Goal: Task Accomplishment & Management: Use online tool/utility

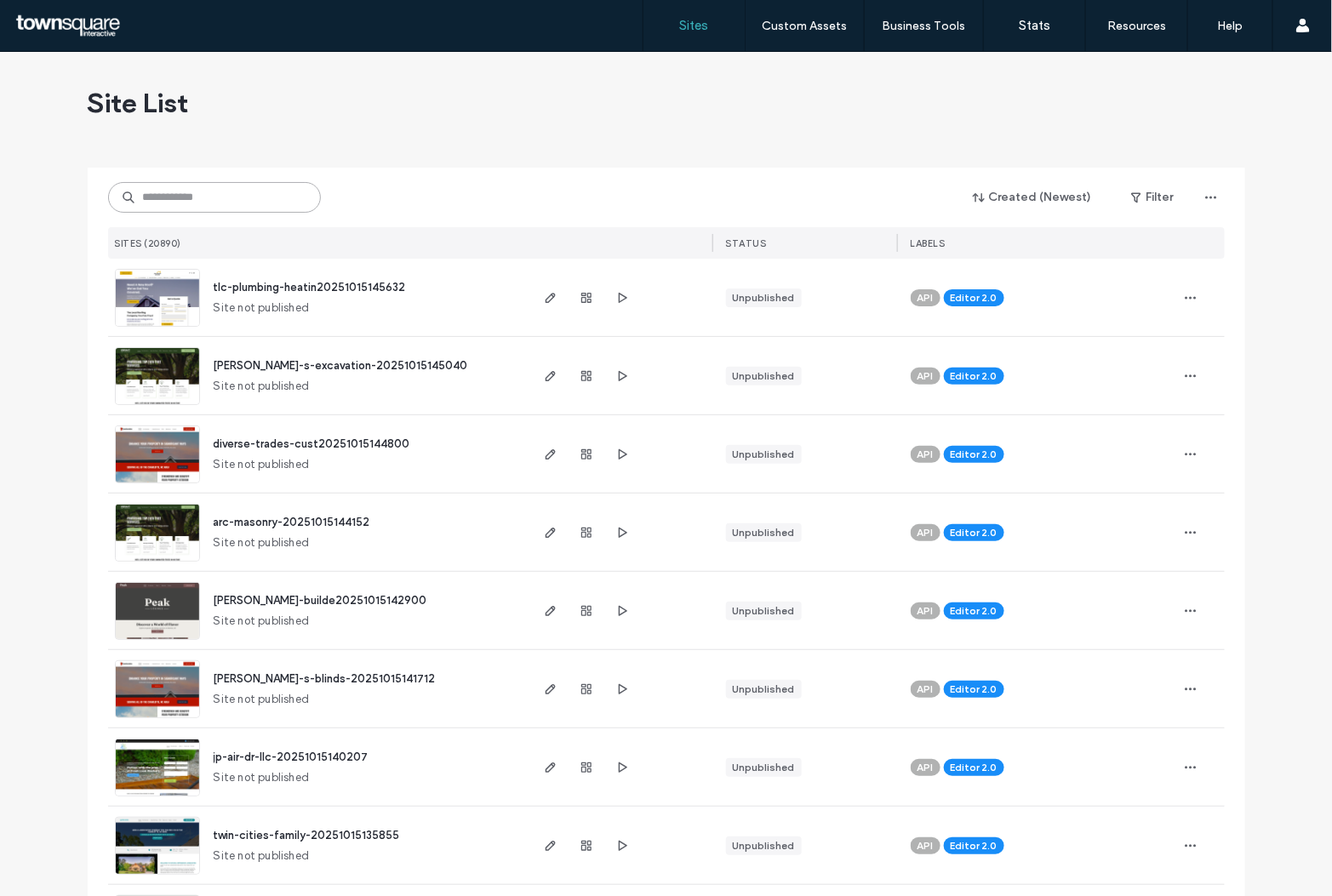
click at [166, 183] on input at bounding box center [215, 198] width 213 height 30
paste input "********"
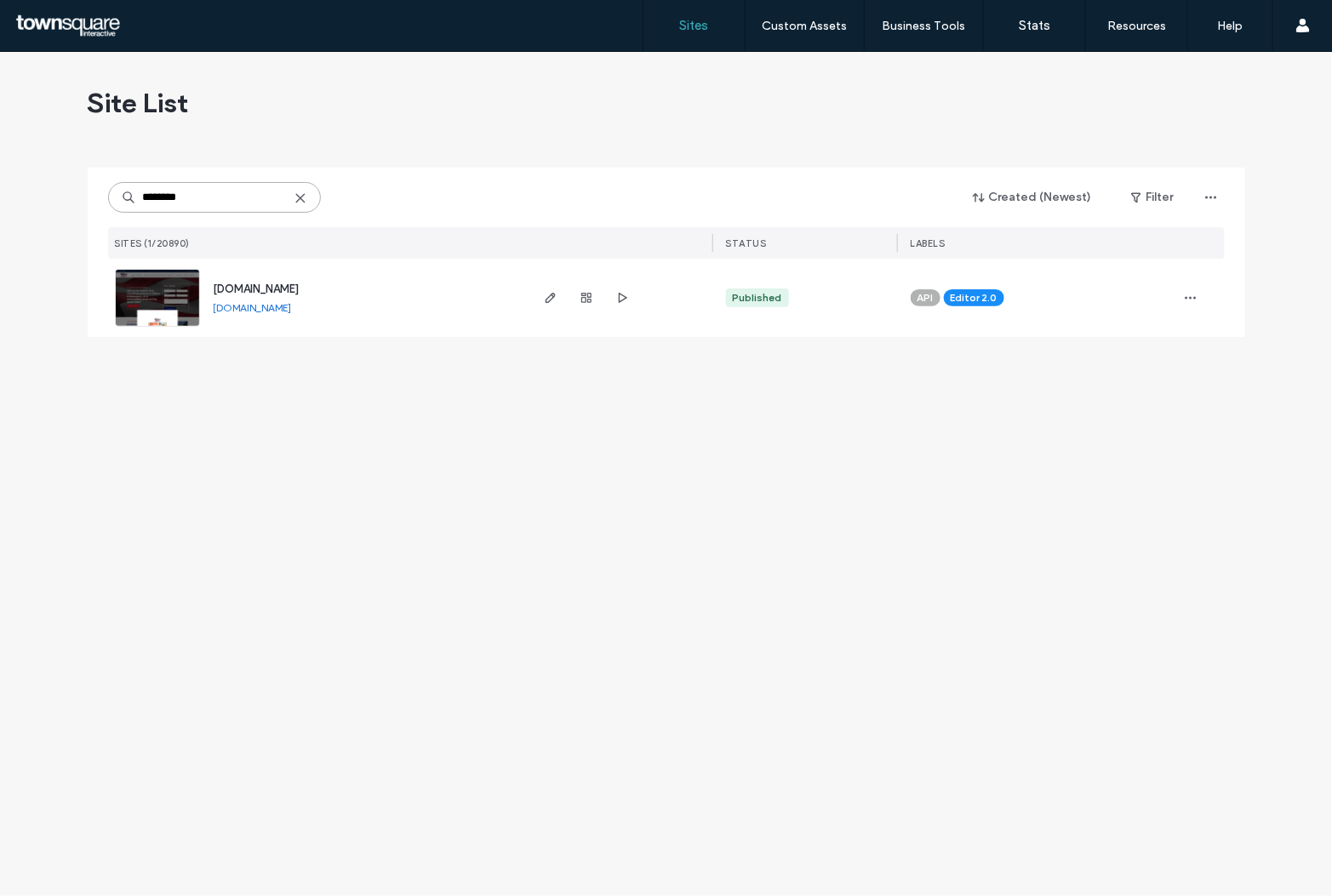
type input "********"
click at [292, 307] on link "[DOMAIN_NAME]" at bounding box center [253, 307] width 78 height 12
click at [299, 290] on span "[DOMAIN_NAME]" at bounding box center [257, 288] width 86 height 12
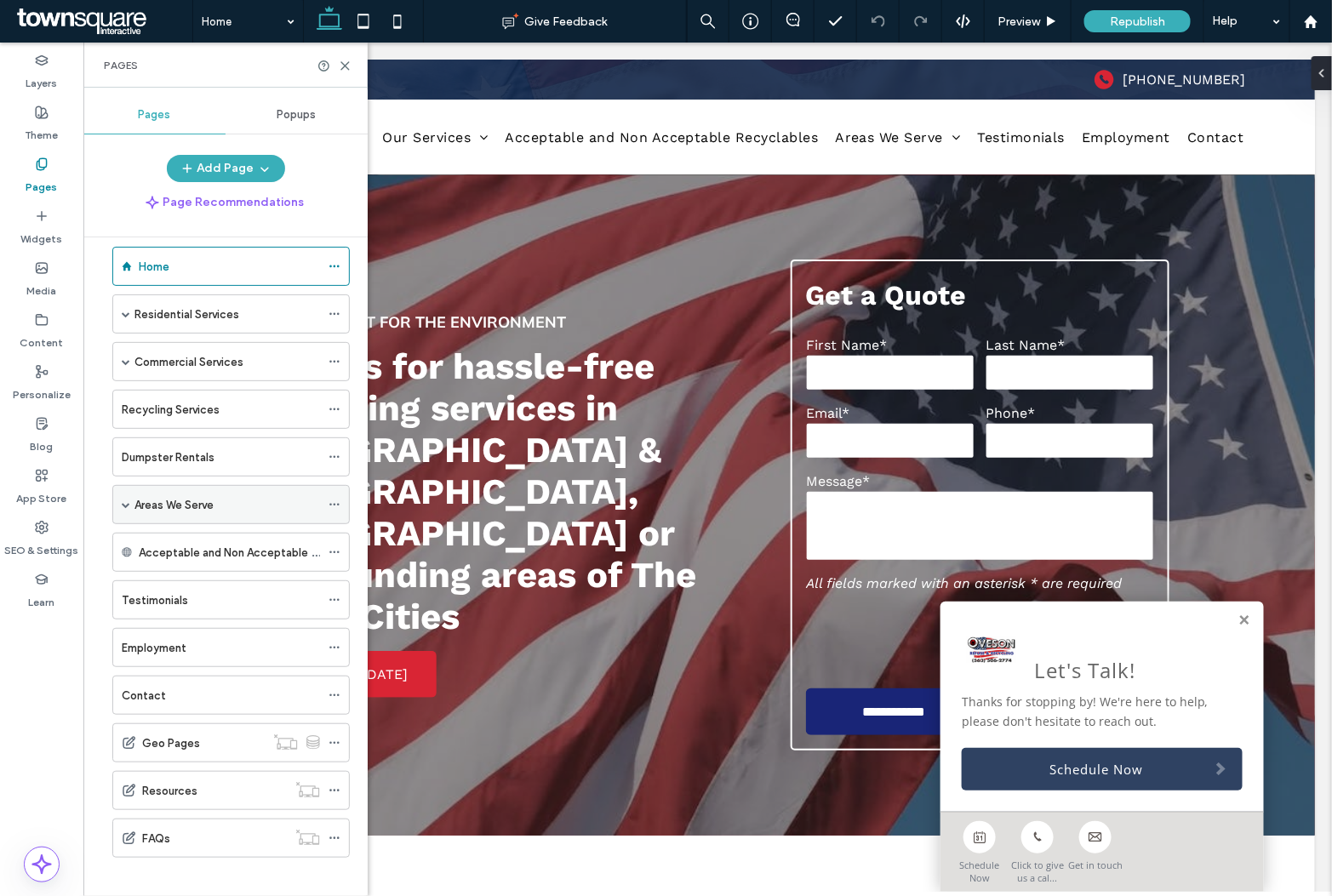
scroll to position [34, 0]
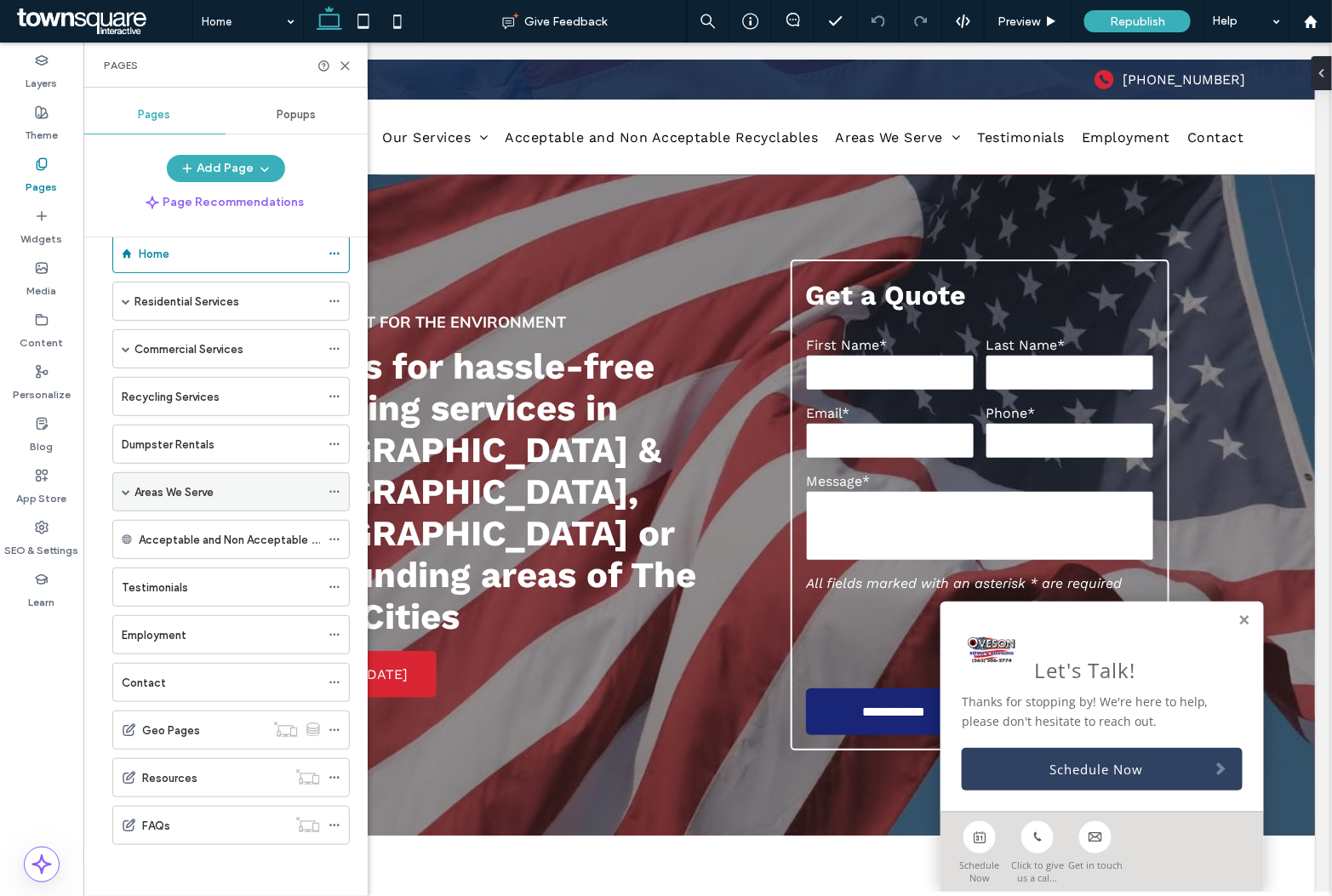
click at [126, 490] on span at bounding box center [125, 491] width 9 height 9
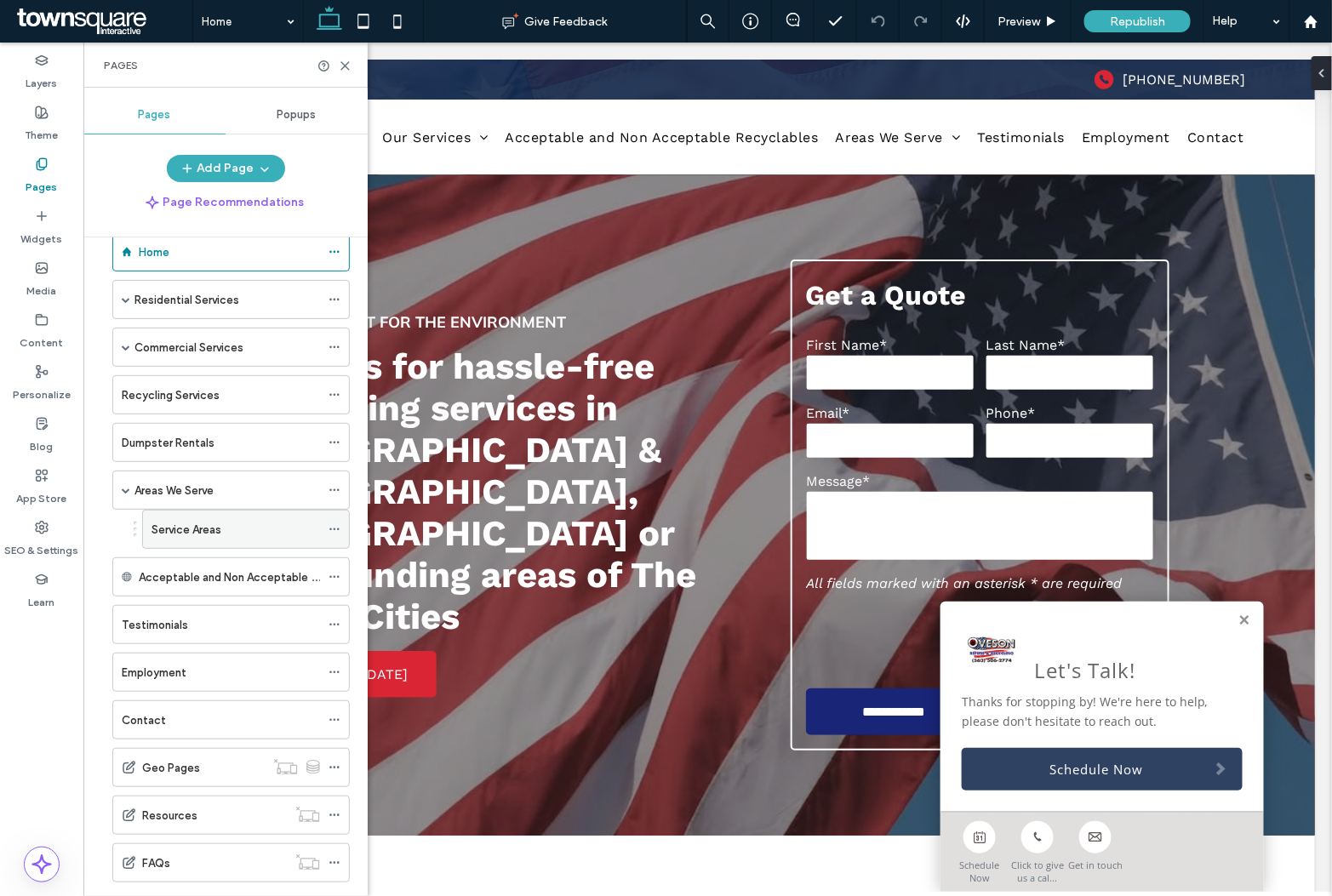
click at [206, 528] on label "Service Areas" at bounding box center [185, 529] width 69 height 29
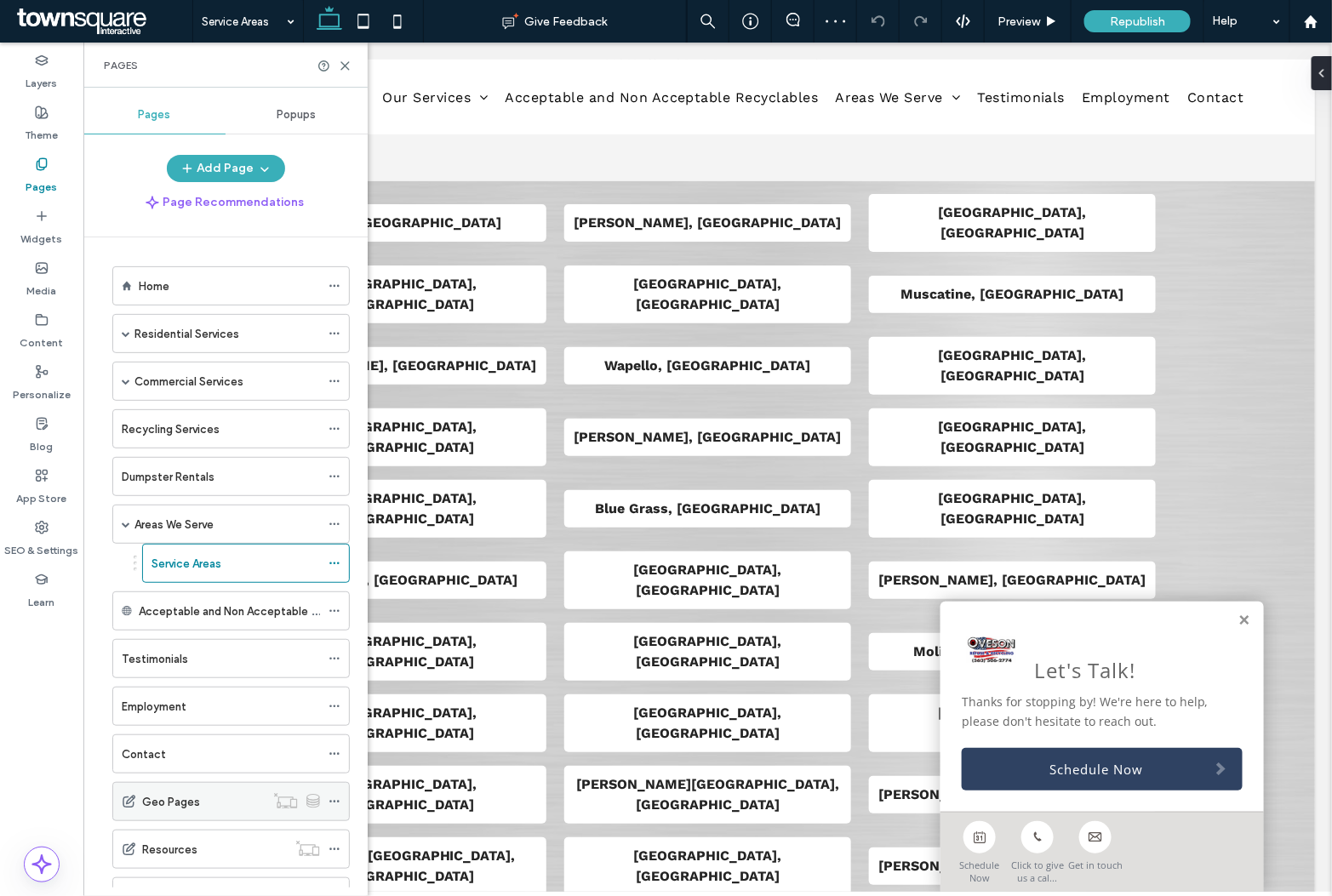
click at [167, 811] on label "Geo Pages" at bounding box center [171, 802] width 58 height 29
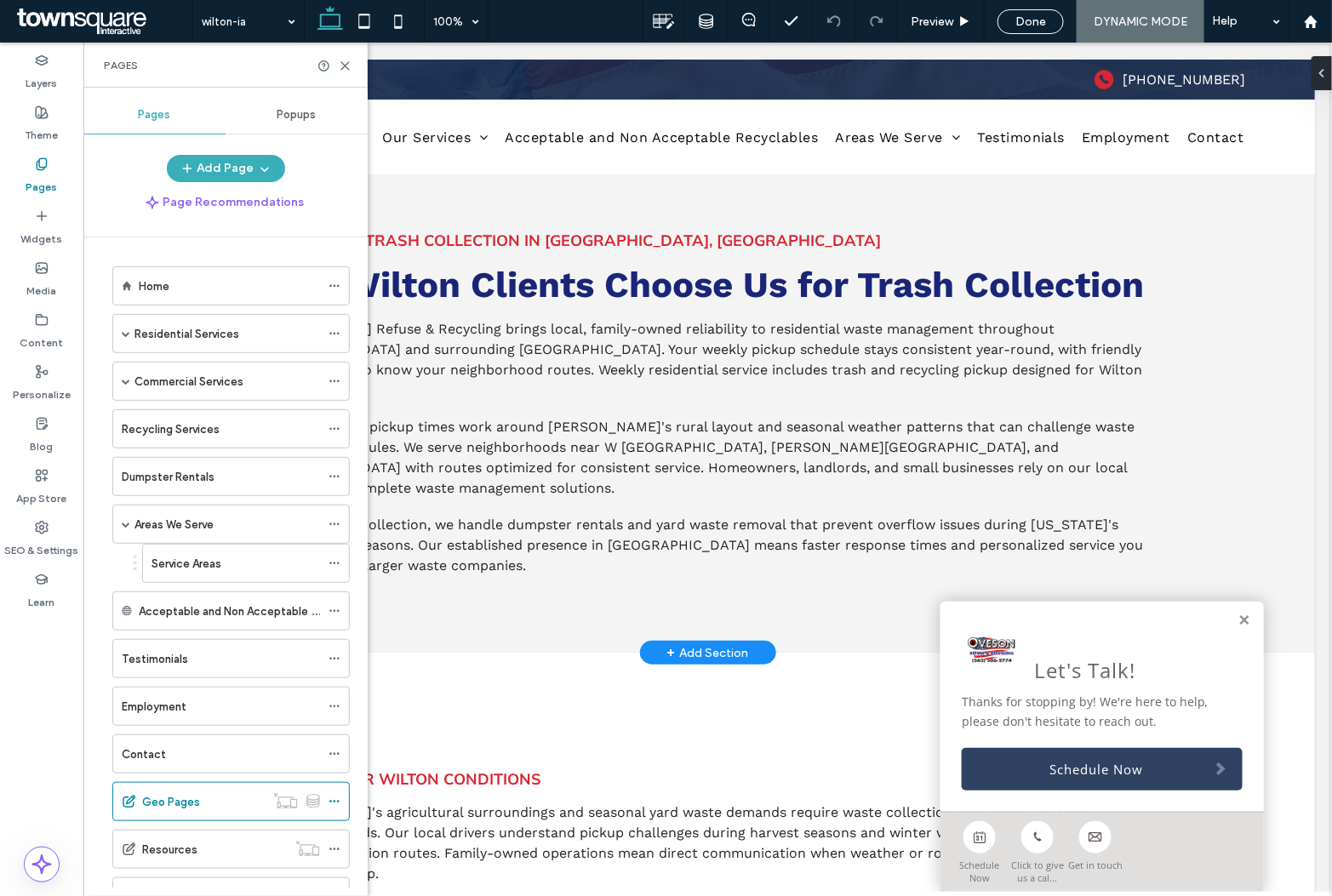
click at [1237, 624] on link at bounding box center [1243, 620] width 12 height 14
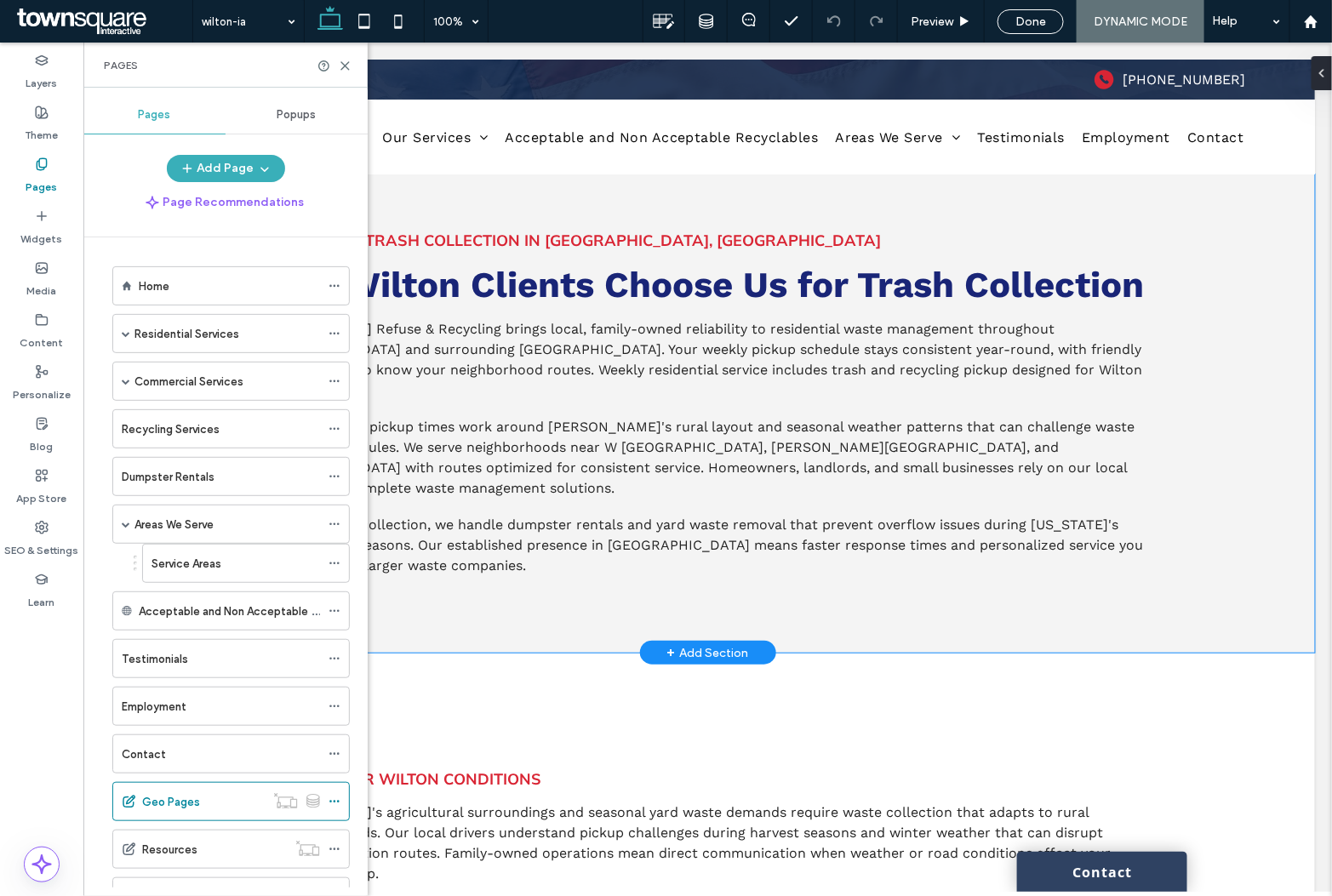
click at [1234, 624] on div "Residential Trash Collection in [GEOGRAPHIC_DATA], [GEOGRAPHIC_DATA] Why Wilton…" at bounding box center [707, 412] width 1214 height 478
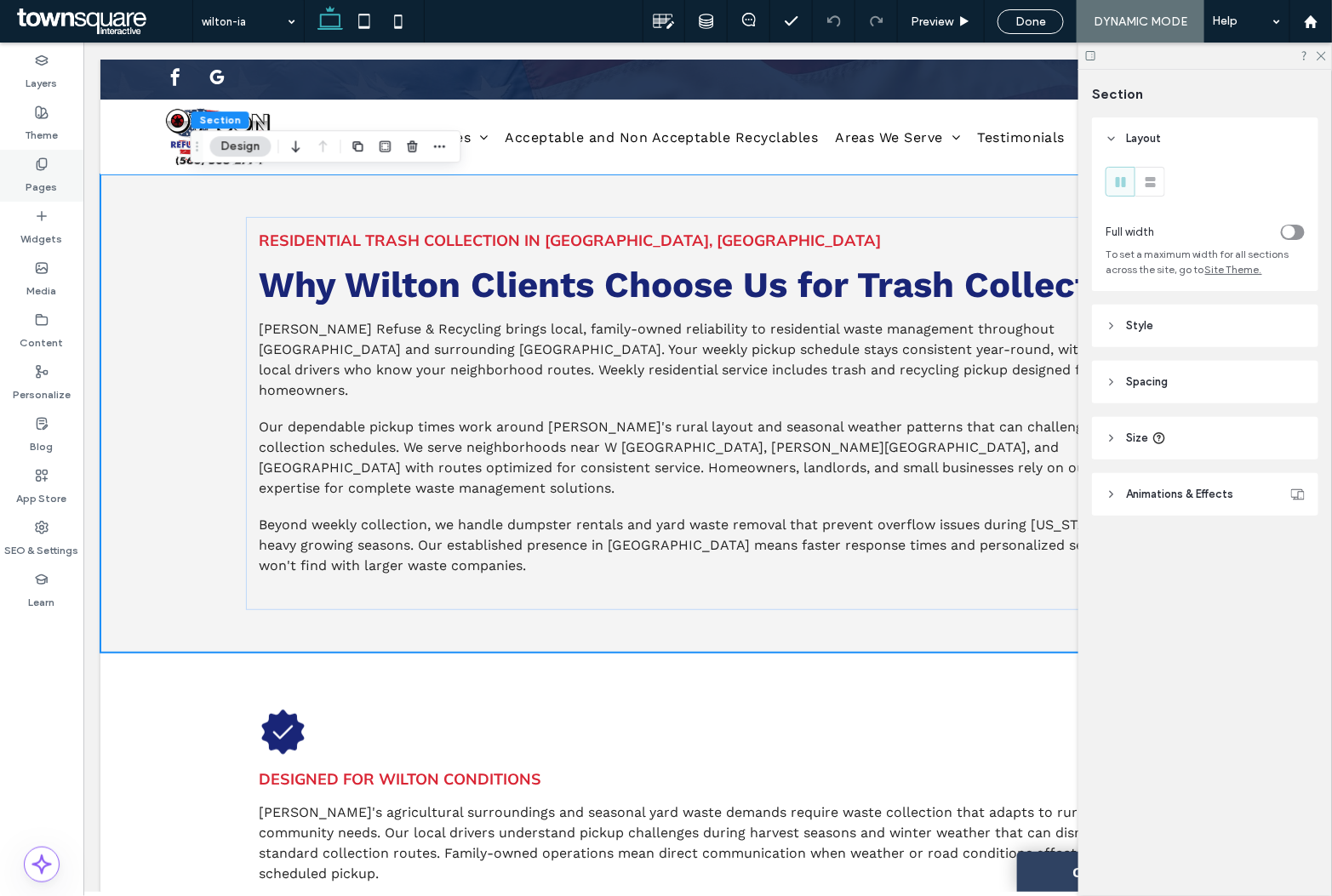
click at [35, 157] on span at bounding box center [42, 163] width 13 height 14
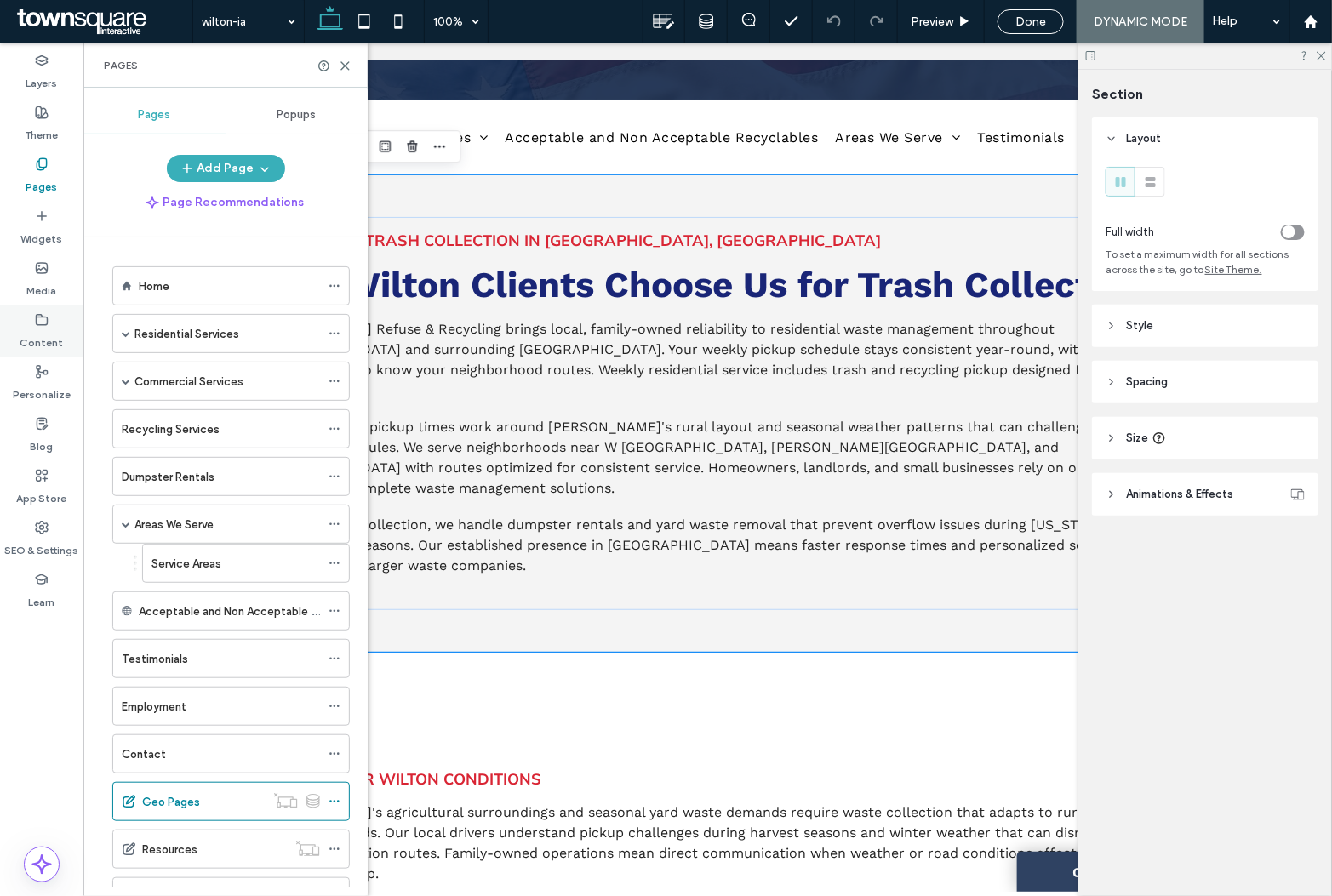
click at [44, 330] on label "Content" at bounding box center [42, 338] width 44 height 24
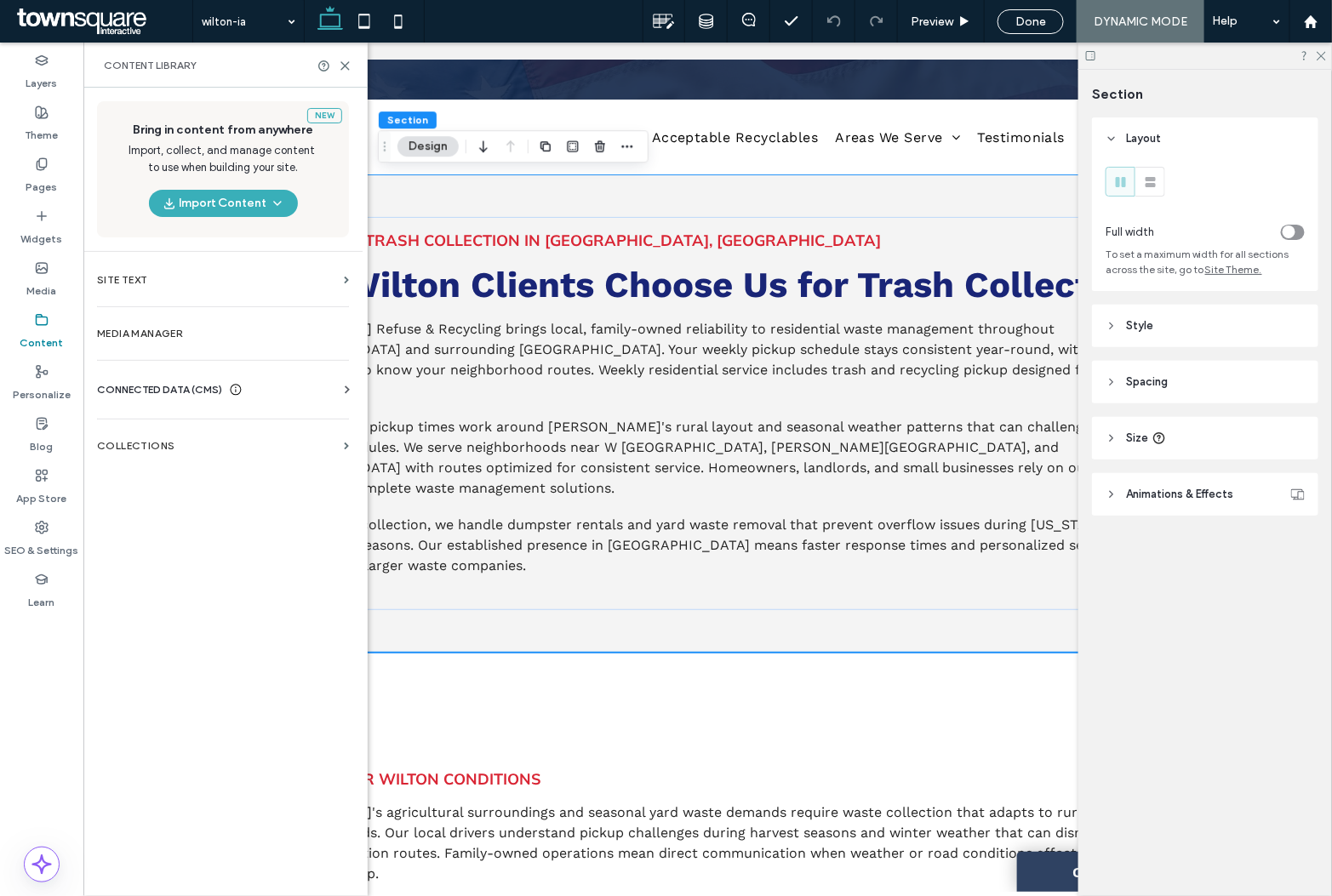
click at [142, 430] on section "Collections" at bounding box center [223, 446] width 279 height 39
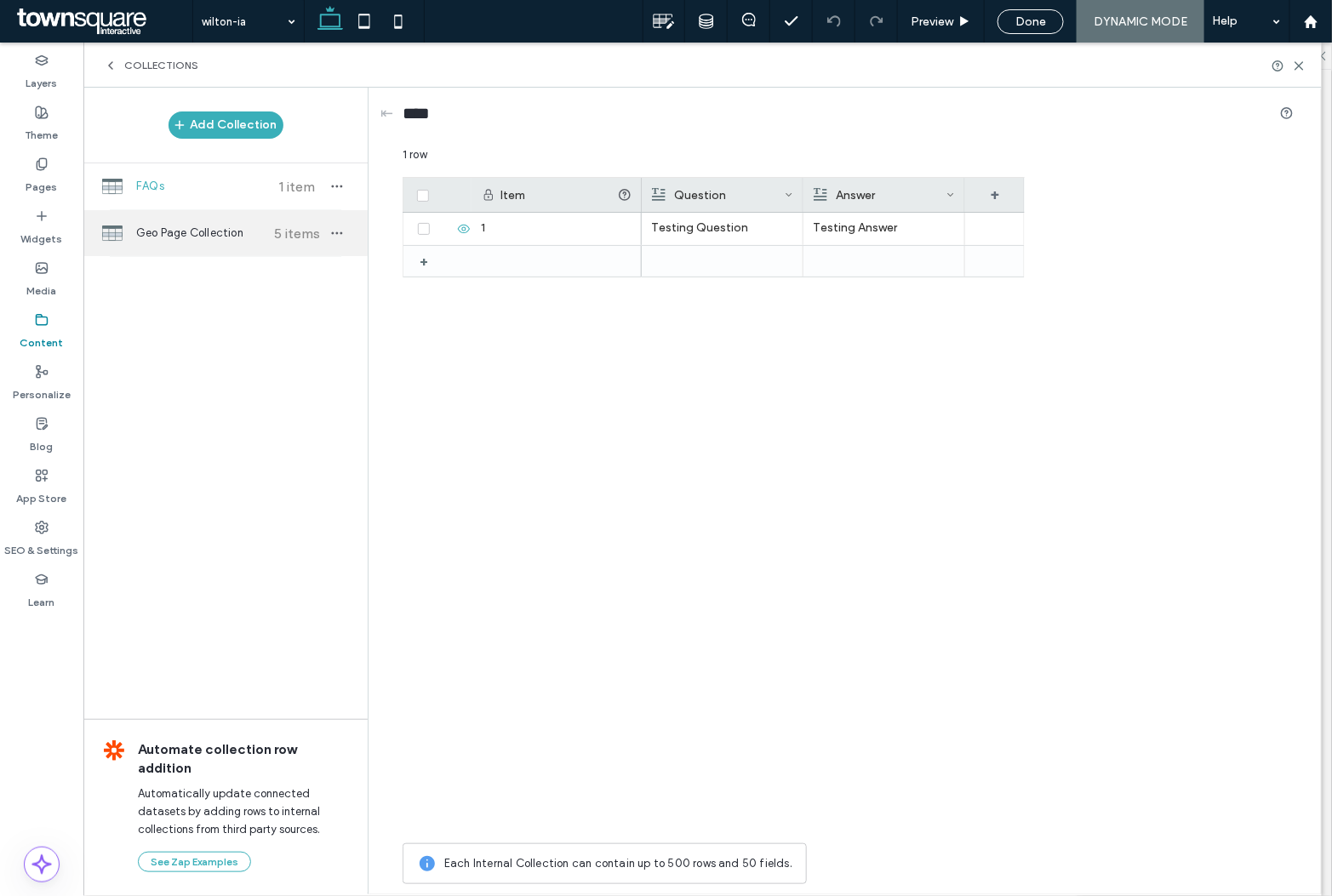
click at [192, 228] on span "Geo Page Collection" at bounding box center [199, 233] width 126 height 17
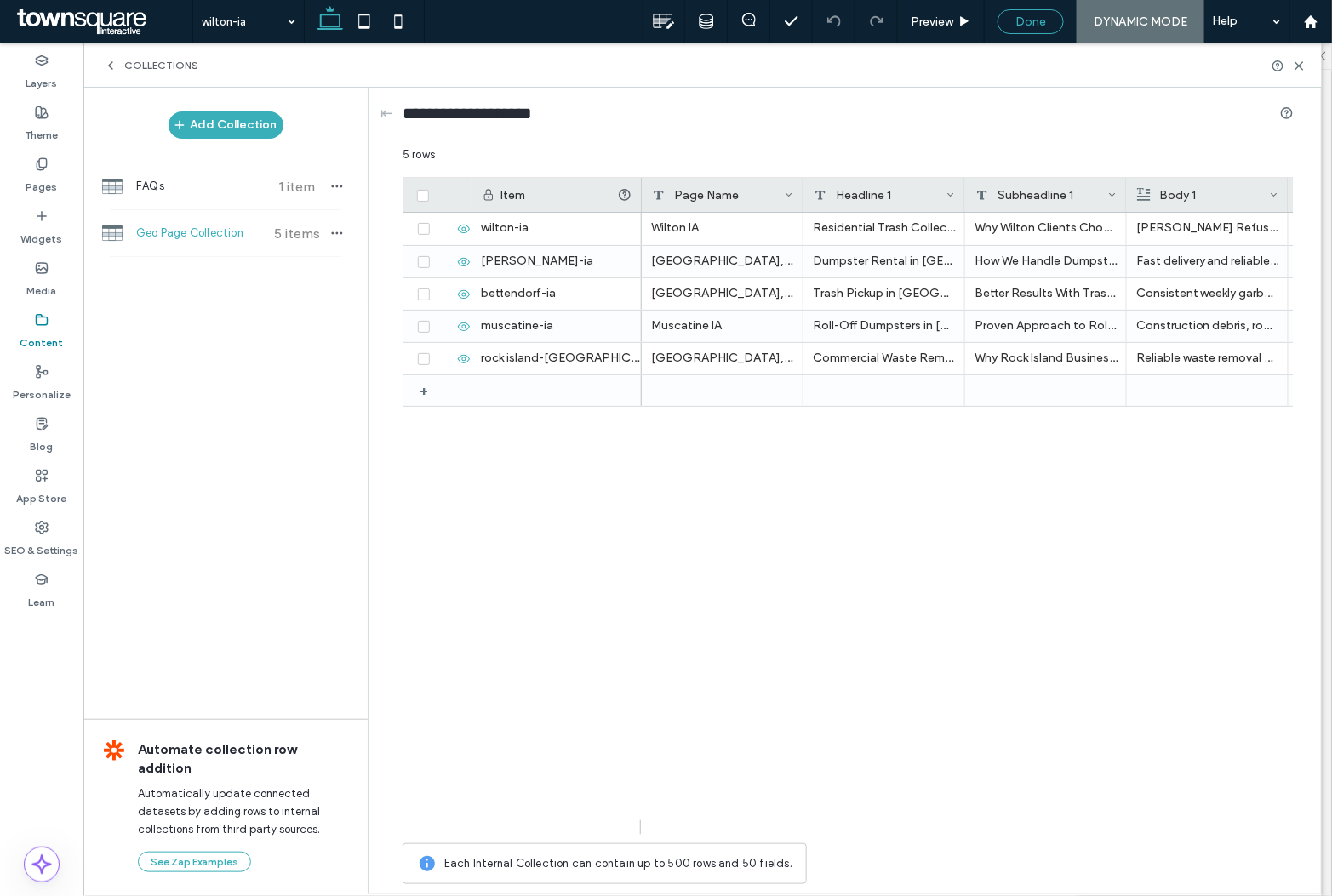
click at [1002, 14] on div "Done" at bounding box center [1031, 21] width 65 height 14
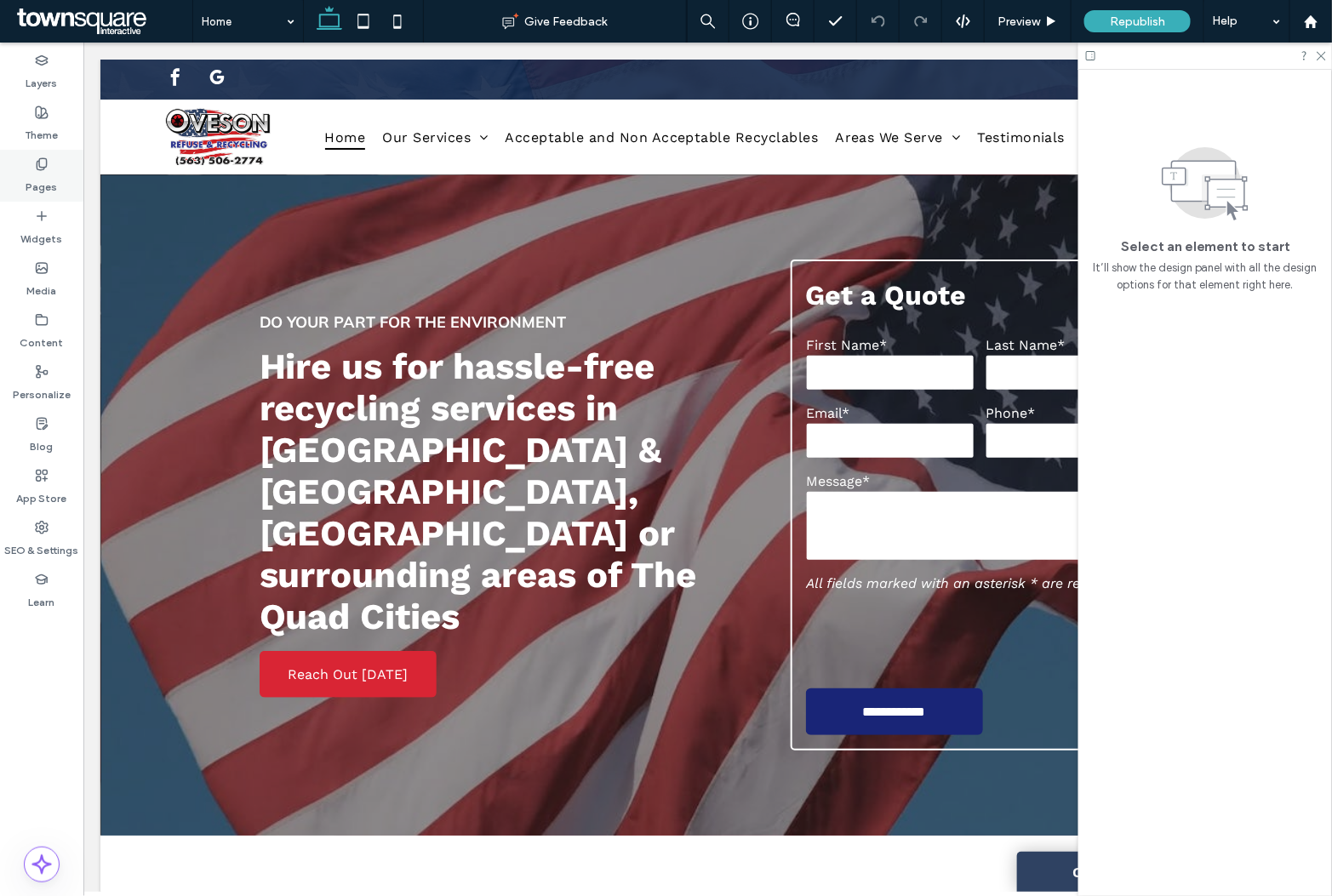
click at [53, 165] on div "Pages" at bounding box center [42, 176] width 84 height 52
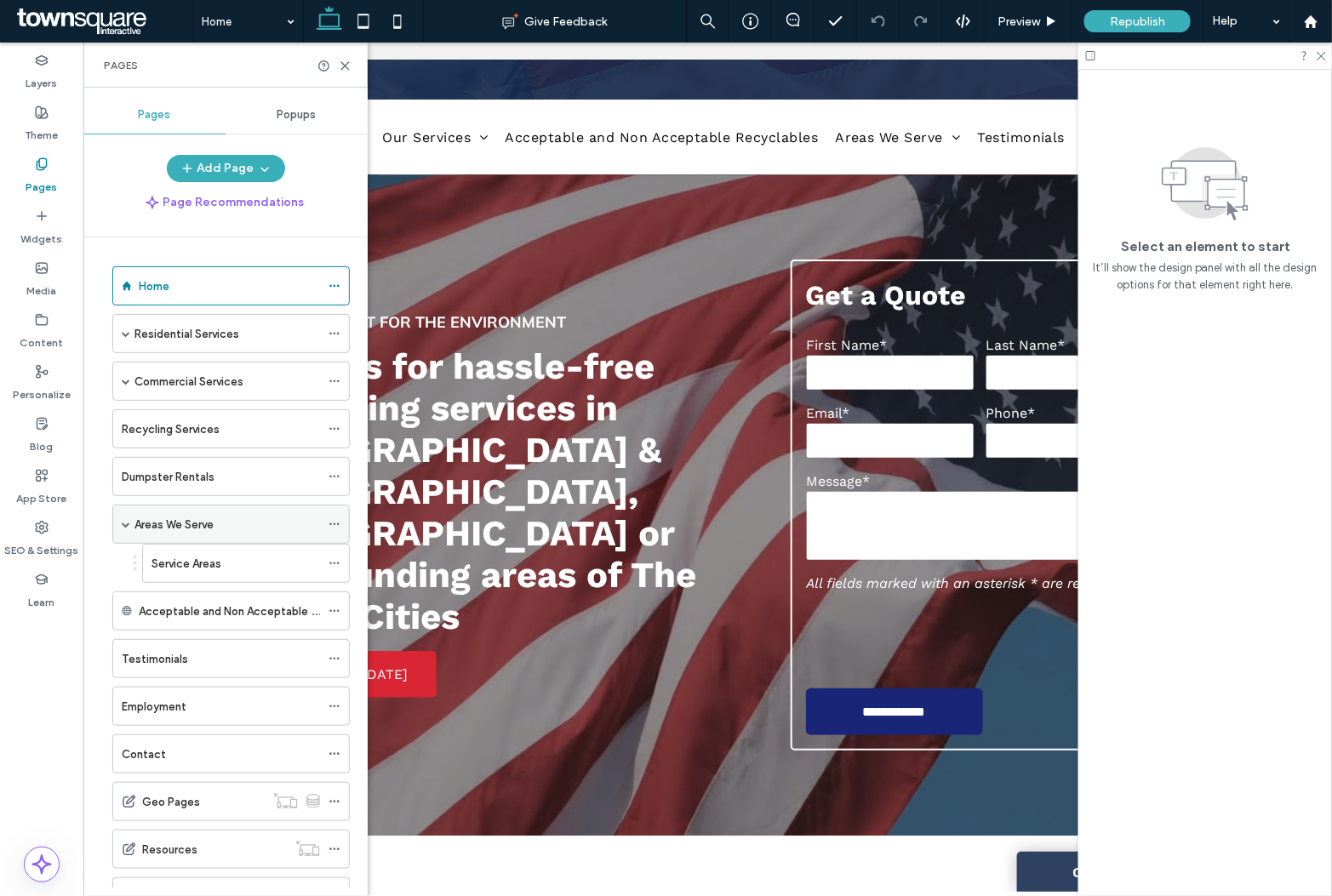
click at [173, 527] on label "Areas We Serve" at bounding box center [174, 524] width 79 height 29
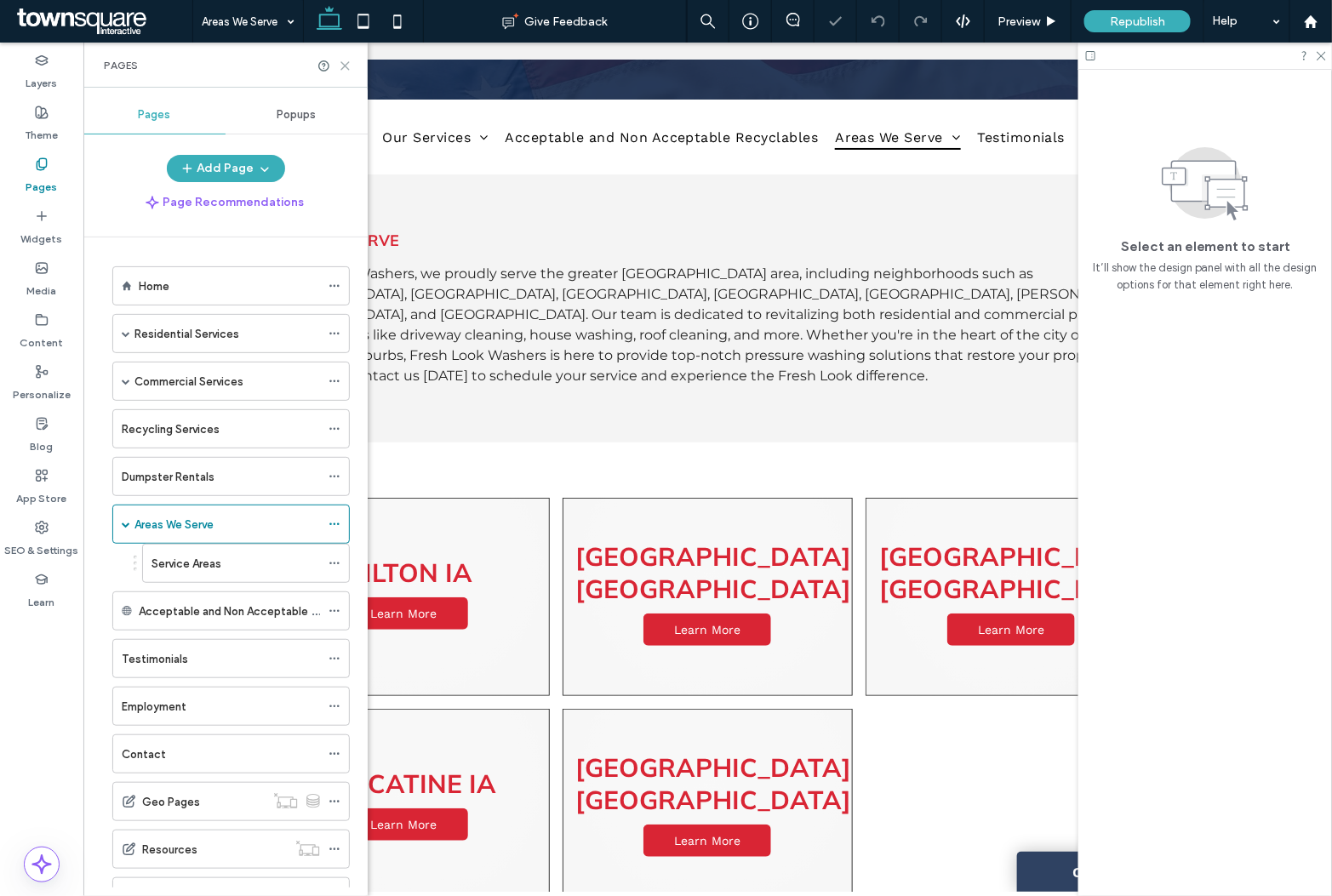
click at [339, 70] on icon at bounding box center [344, 66] width 12 height 12
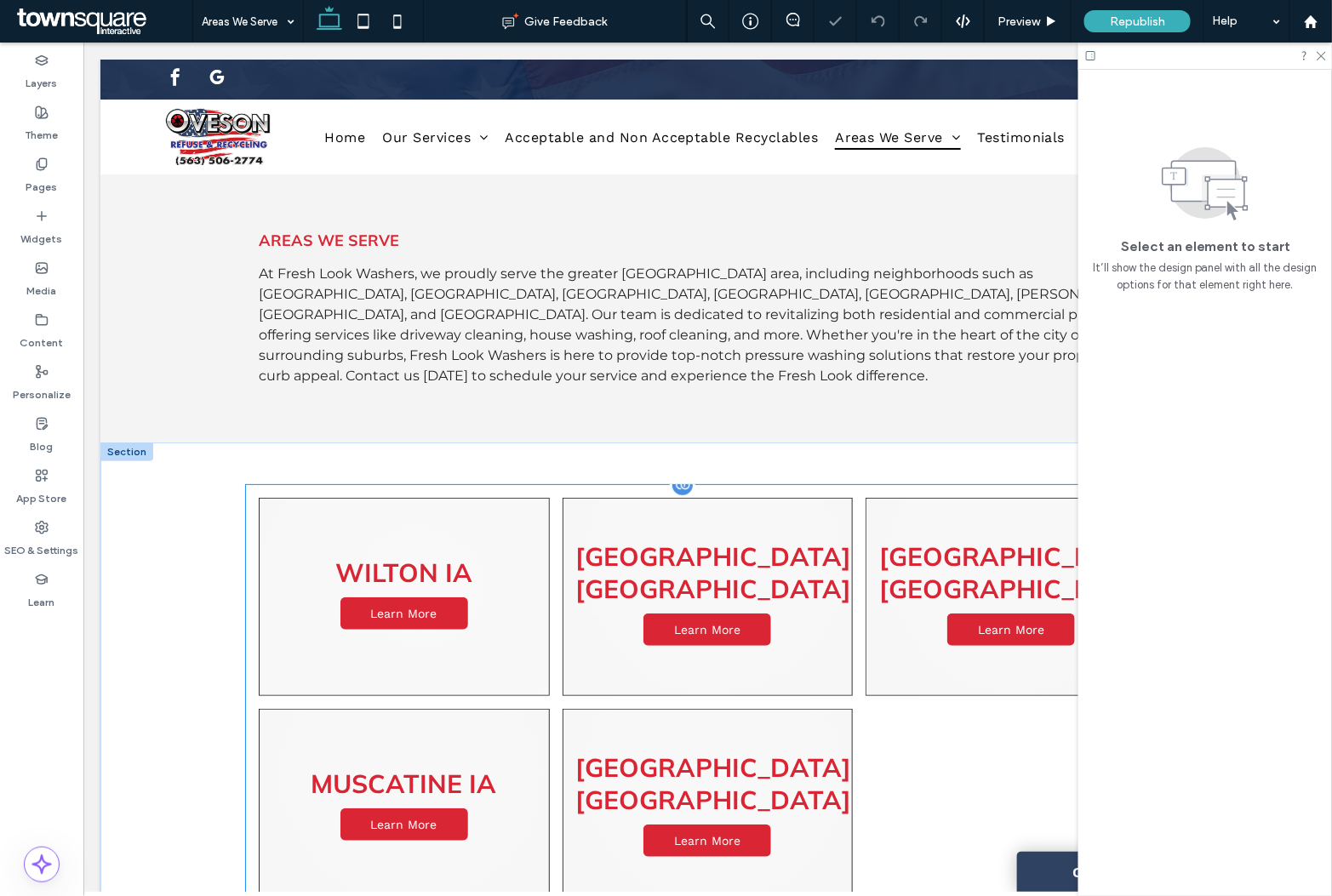
click at [403, 517] on link at bounding box center [403, 596] width 291 height 199
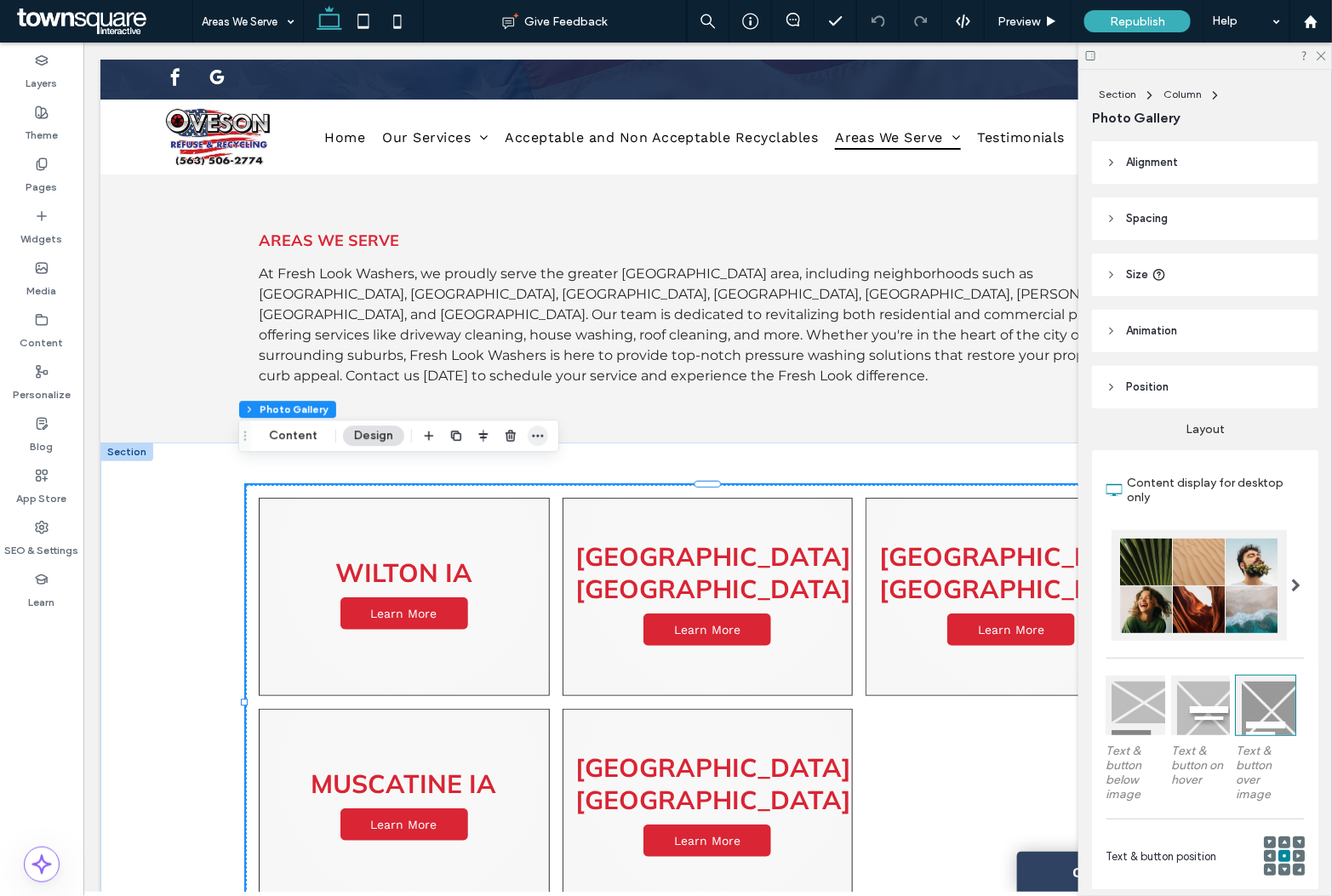
click at [534, 439] on icon "button" at bounding box center [538, 435] width 13 height 13
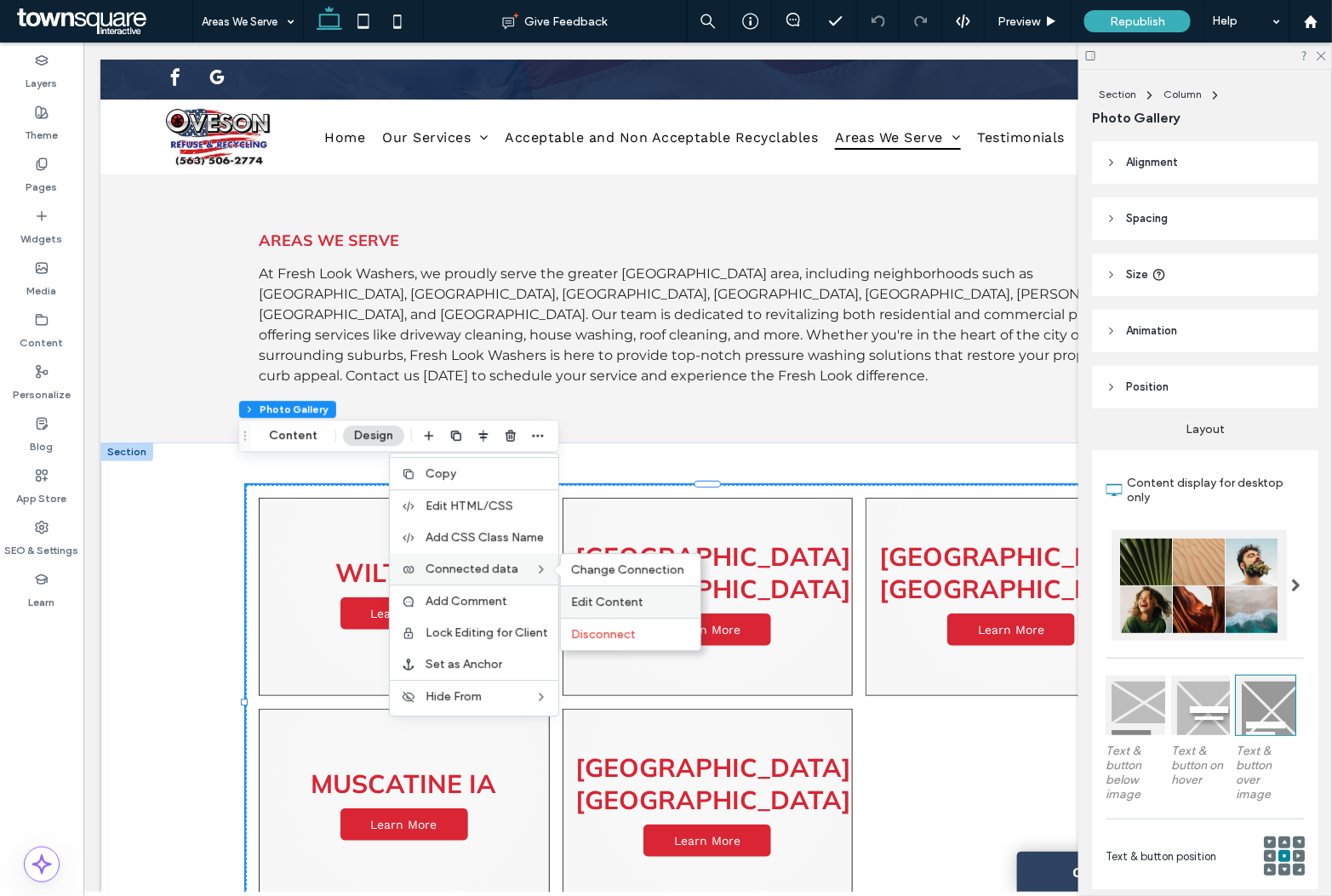
click at [601, 598] on span "Edit Content" at bounding box center [607, 601] width 72 height 14
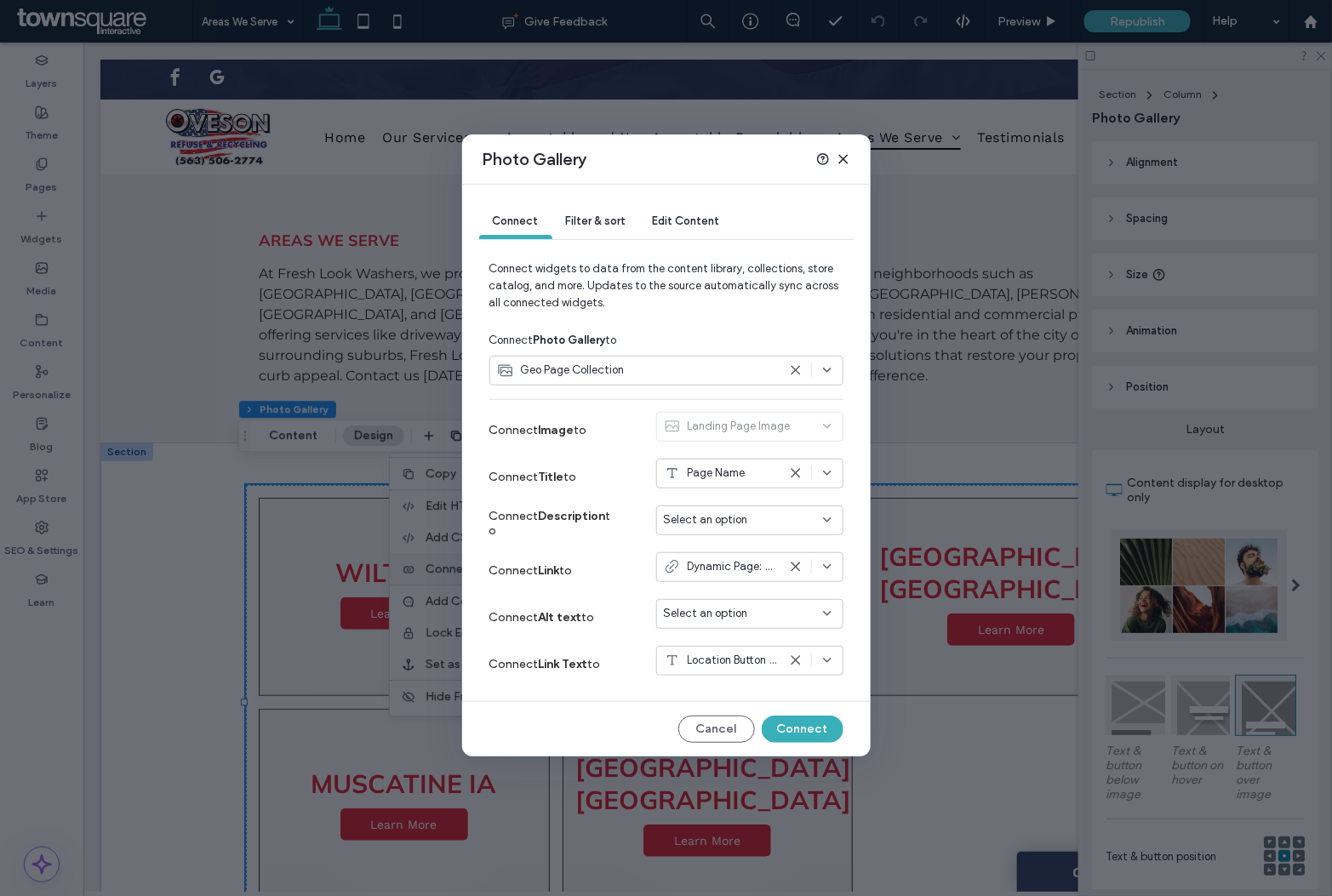
click at [752, 567] on span "Dynamic Page: Geo Pages" at bounding box center [733, 567] width 89 height 17
click at [759, 627] on span "Dynamic Page: Geo Pages" at bounding box center [760, 628] width 132 height 17
click at [731, 604] on div "Select an option" at bounding box center [750, 614] width 187 height 29
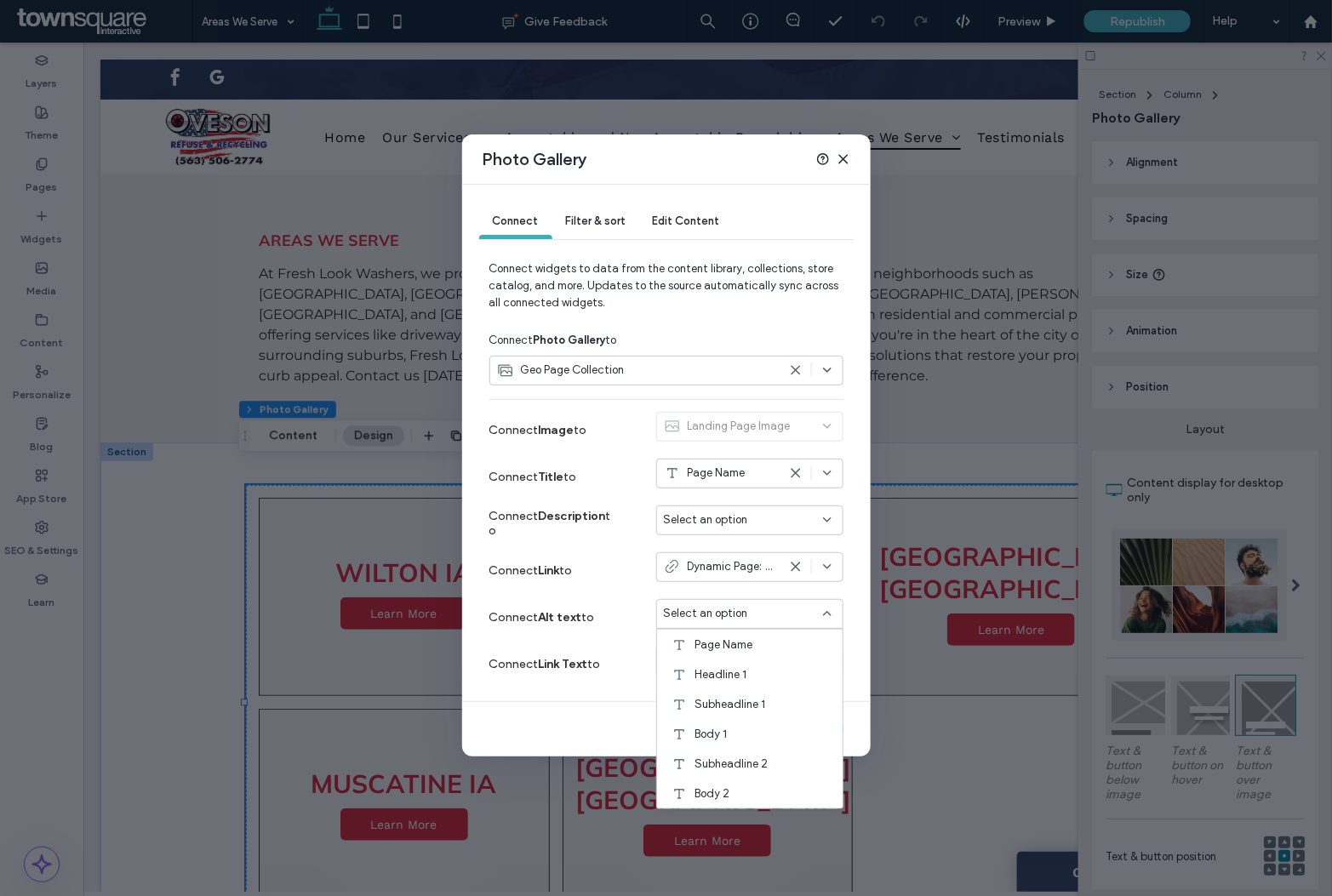
click at [637, 593] on div "Connect Link to Dynamic Page: Geo Pages" at bounding box center [666, 570] width 354 height 47
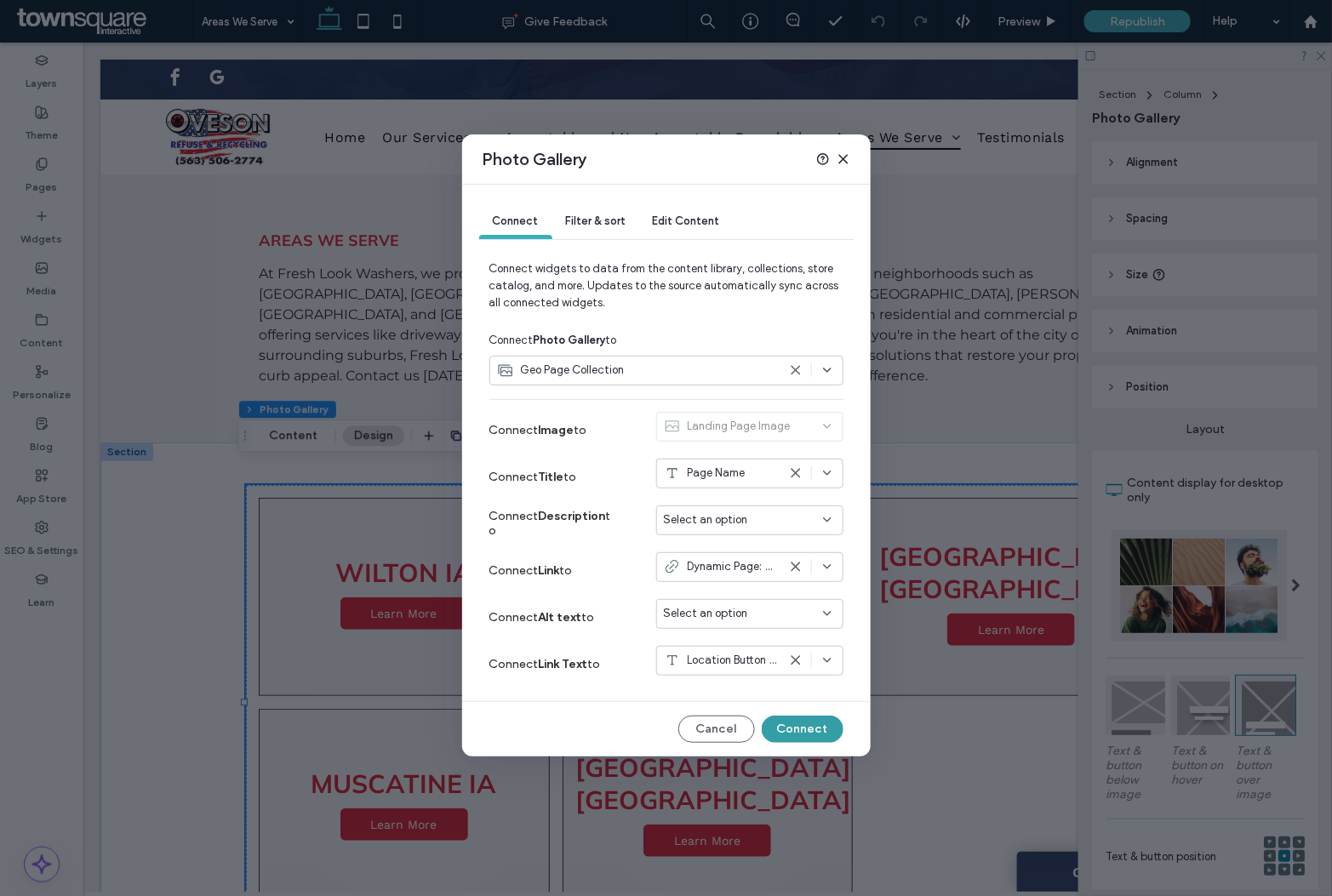
click at [793, 724] on button "Connect" at bounding box center [803, 729] width 82 height 28
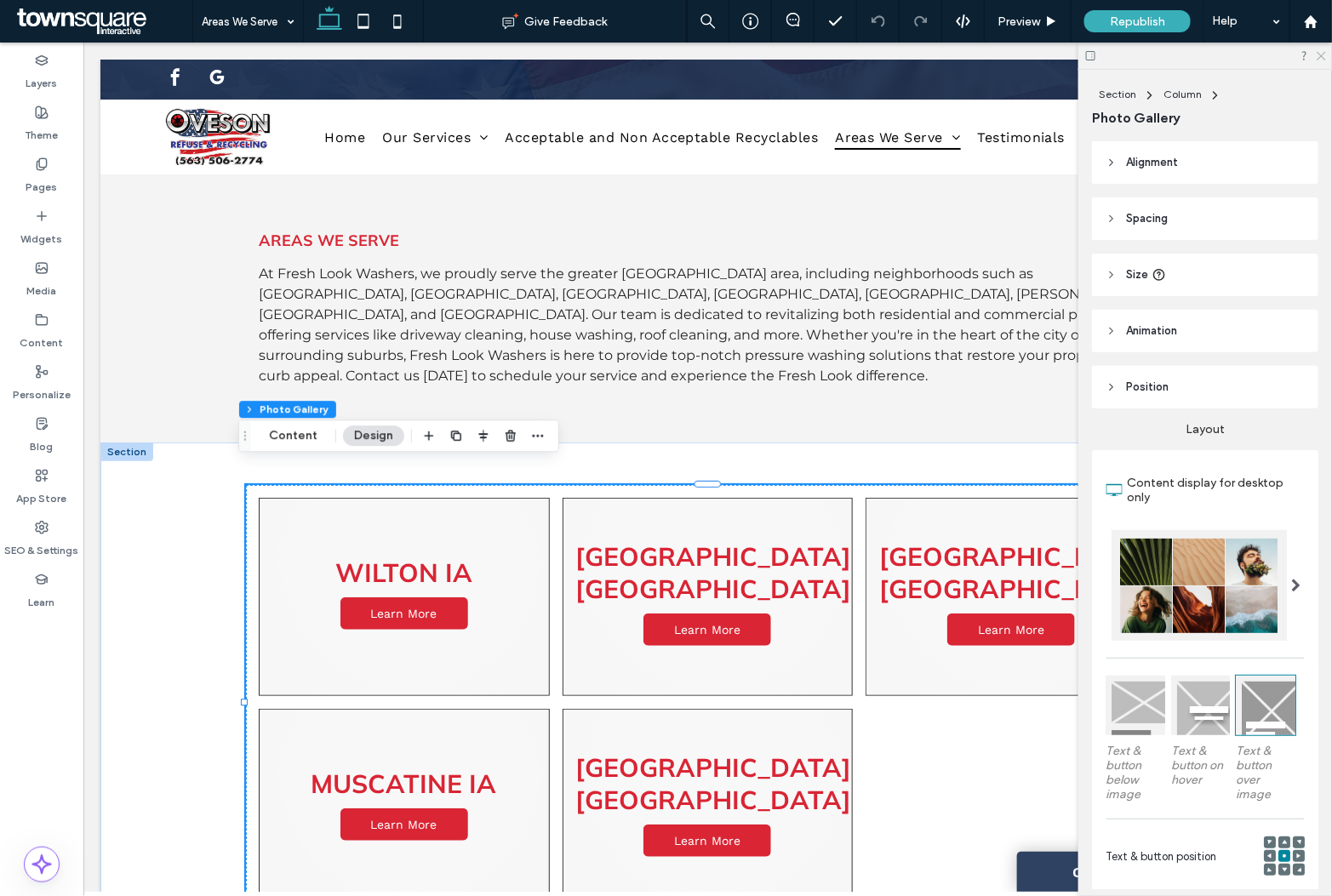
click at [1319, 55] on icon at bounding box center [1321, 55] width 11 height 11
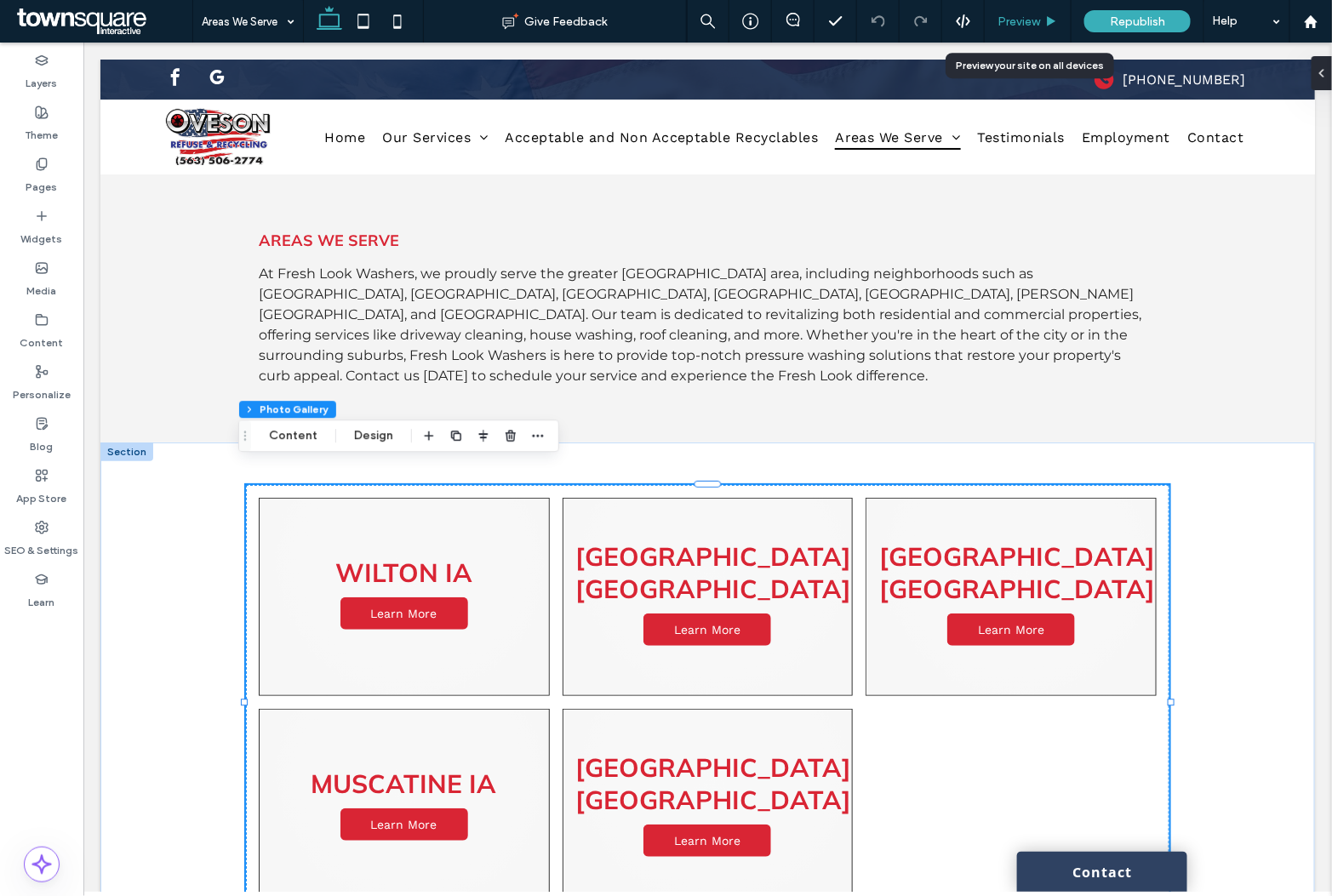
click at [1014, 14] on span "Preview" at bounding box center [1018, 21] width 43 height 14
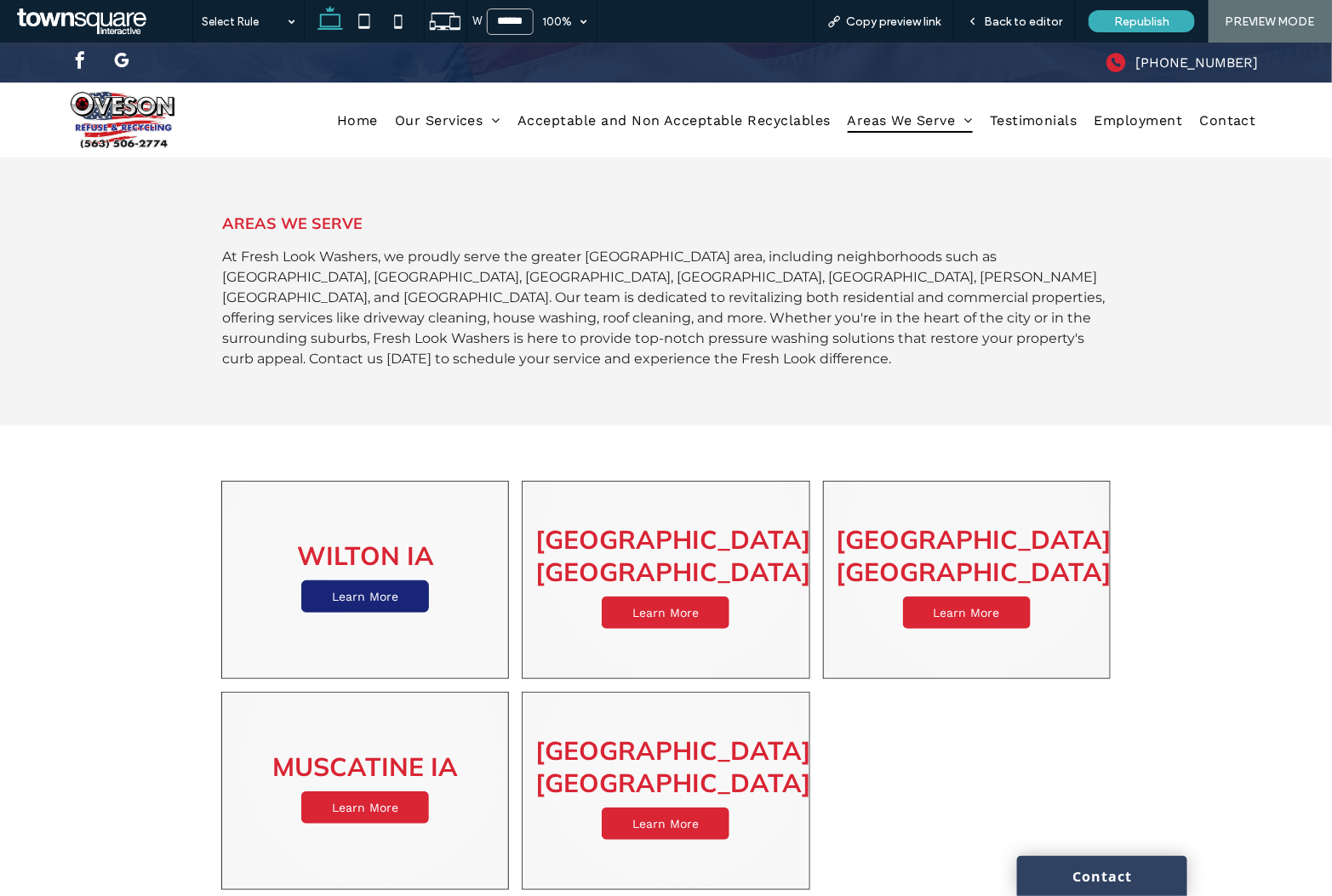
click at [306, 580] on link "Learn More" at bounding box center [365, 596] width 127 height 32
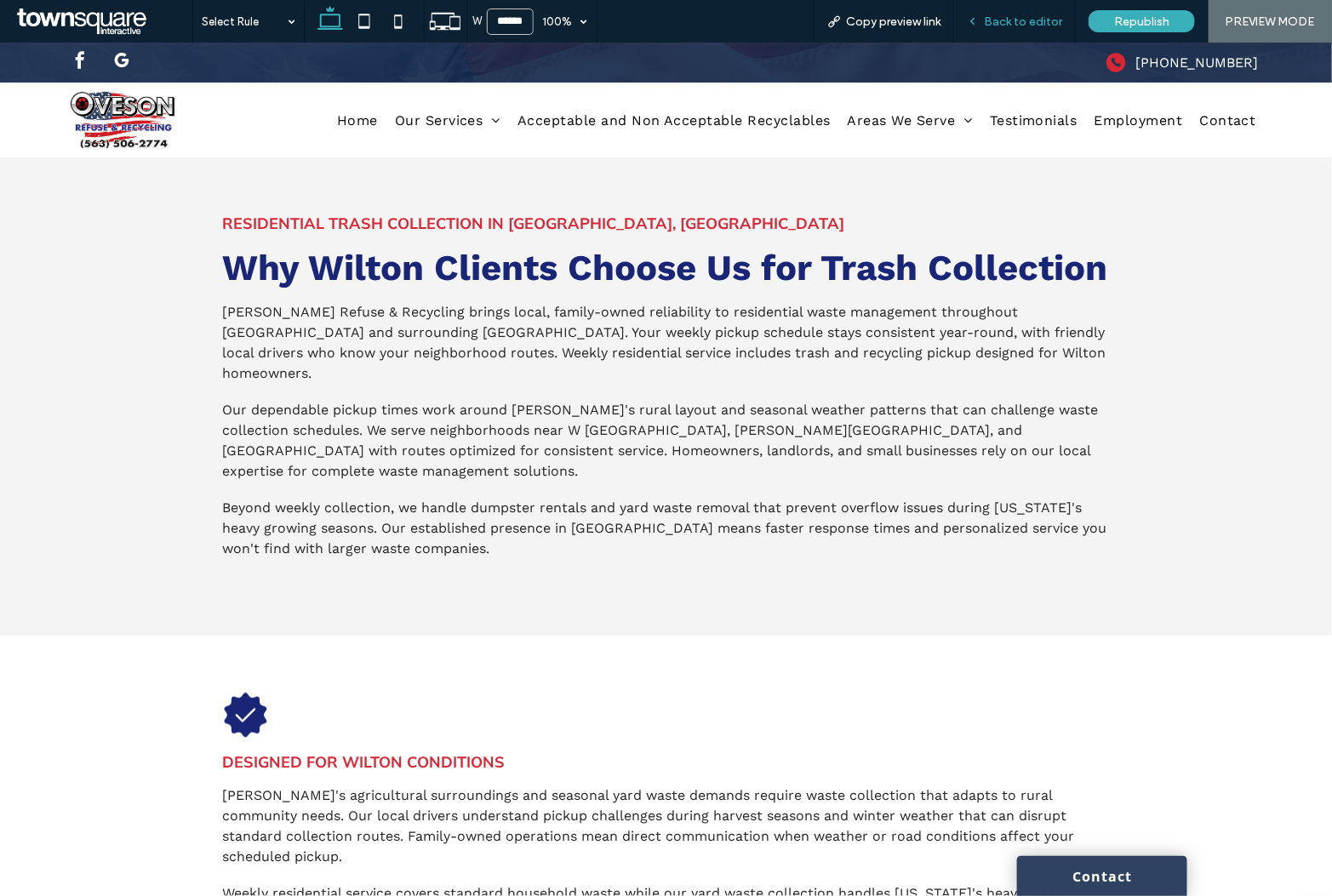
click at [1037, 18] on span "Back to editor" at bounding box center [1022, 21] width 78 height 14
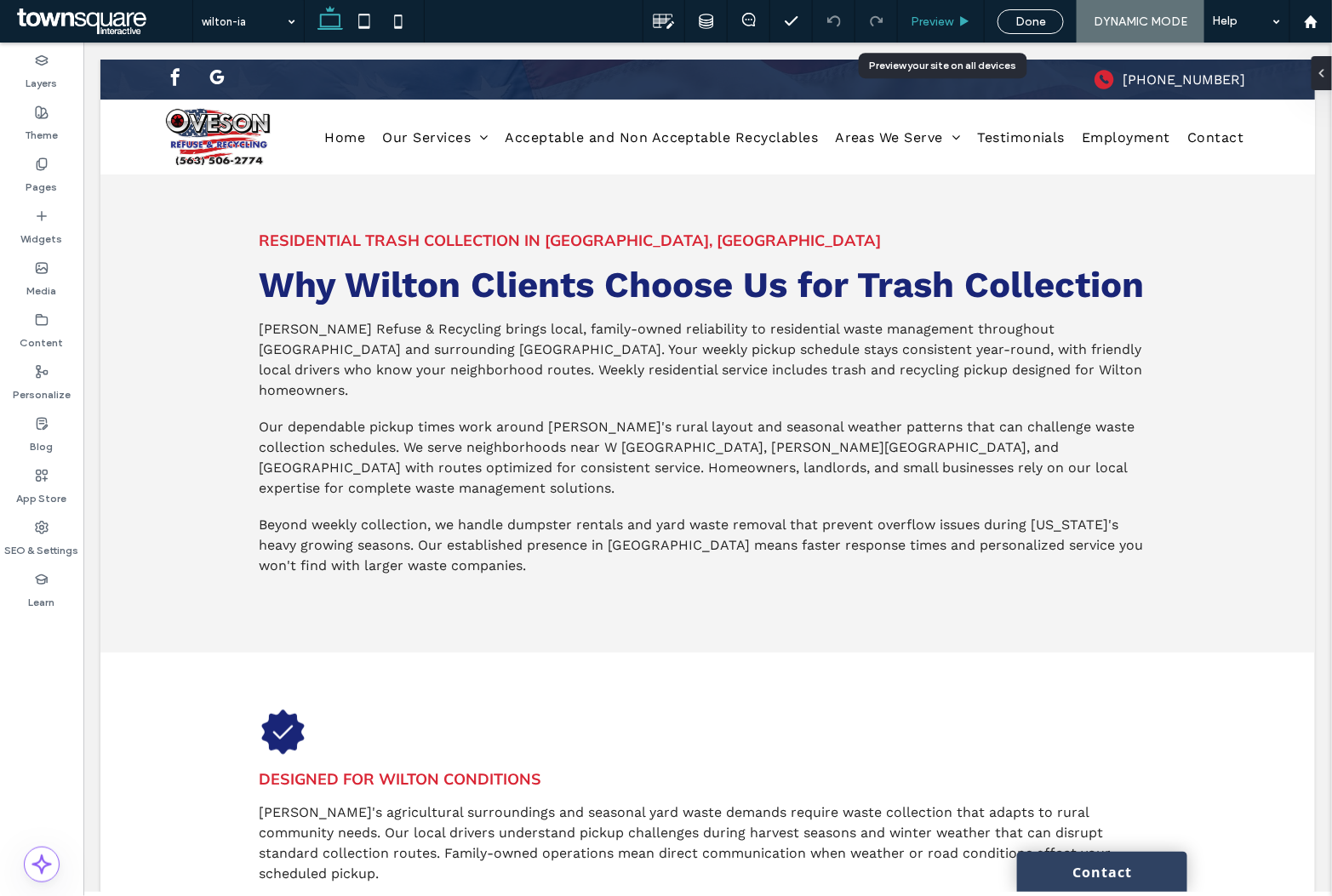
click at [946, 25] on span "Preview" at bounding box center [931, 21] width 43 height 14
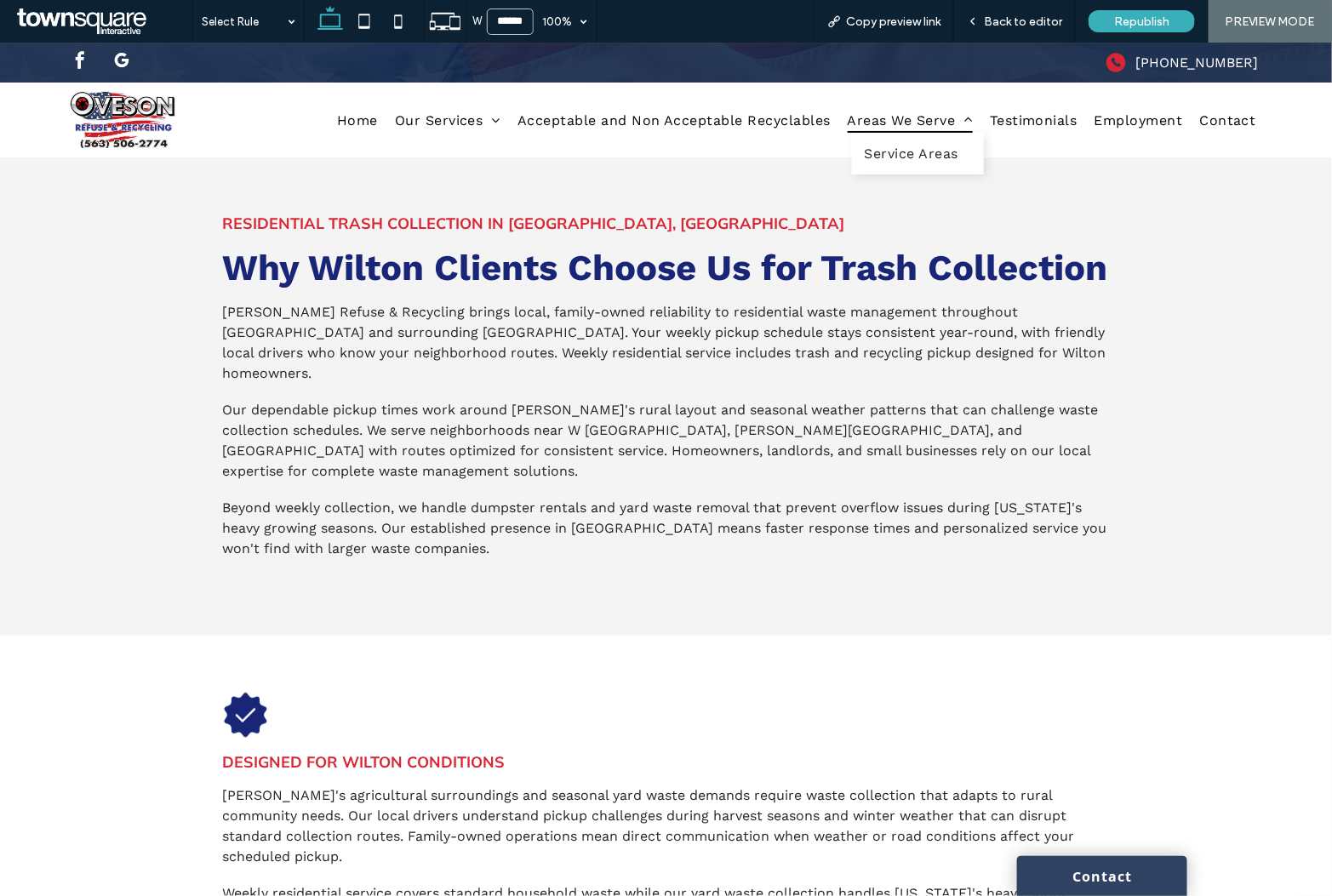
click at [872, 119] on span "Areas We Serve" at bounding box center [910, 119] width 125 height 25
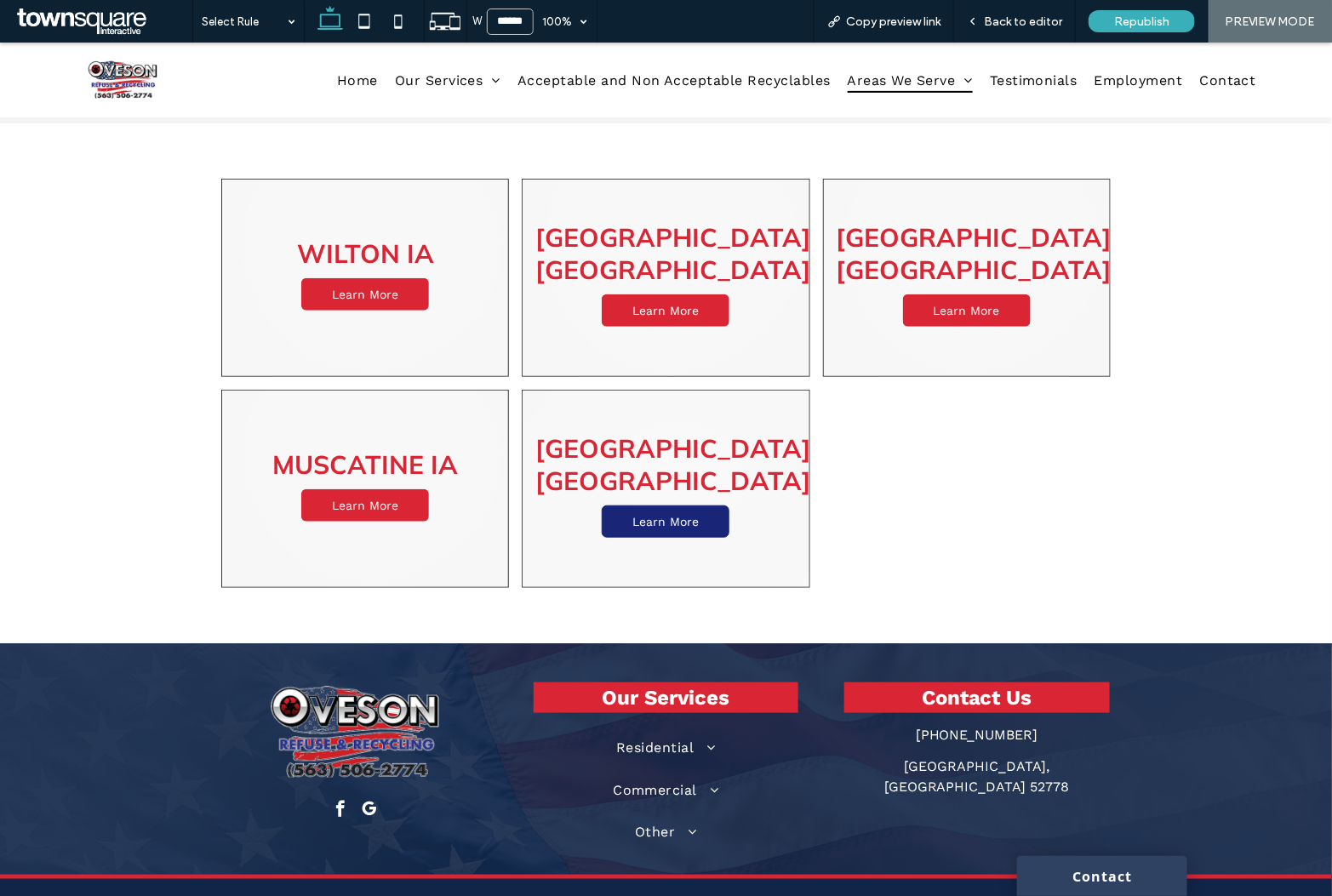
scroll to position [278, 0]
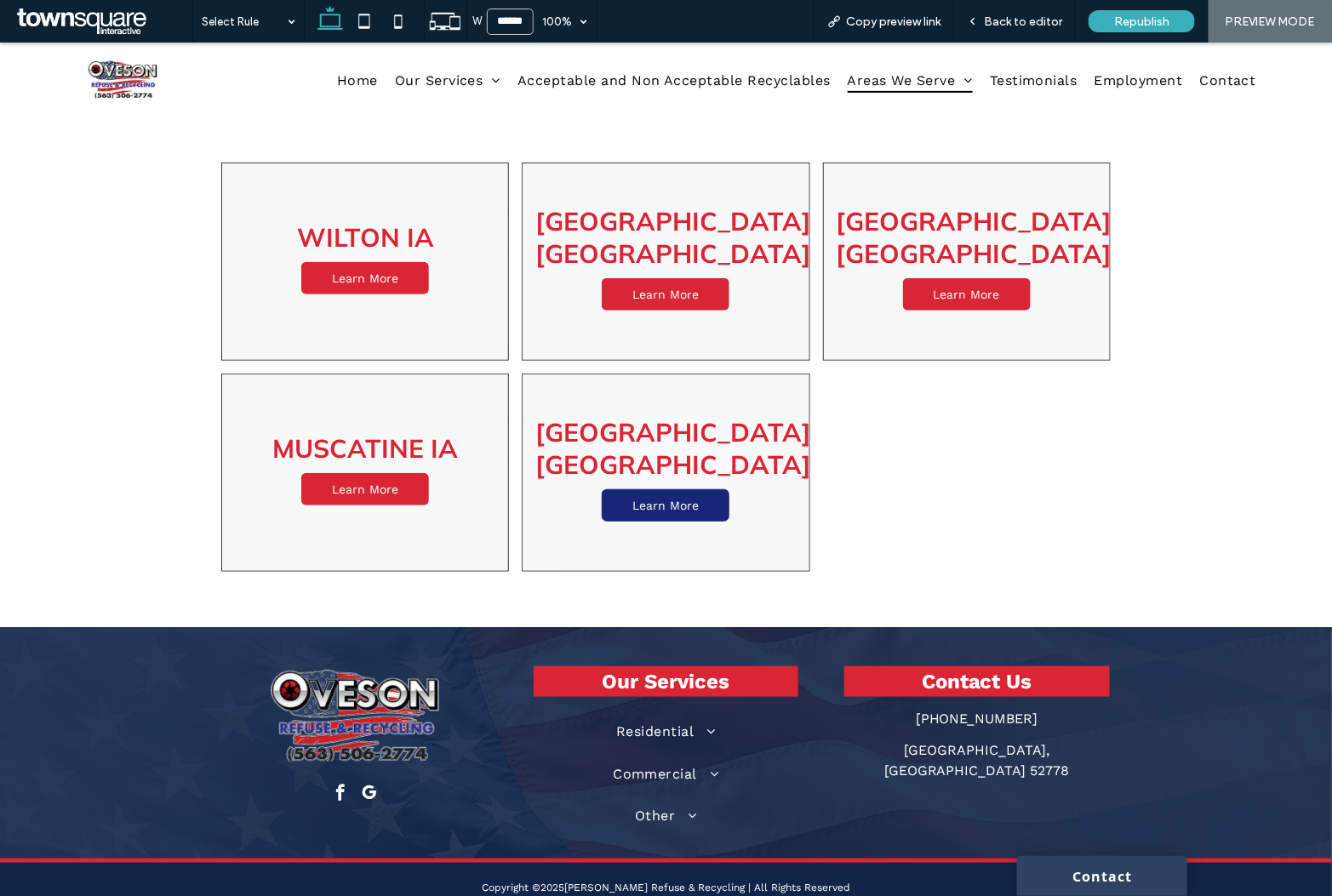
click at [645, 498] on p "Learn More" at bounding box center [666, 505] width 67 height 13
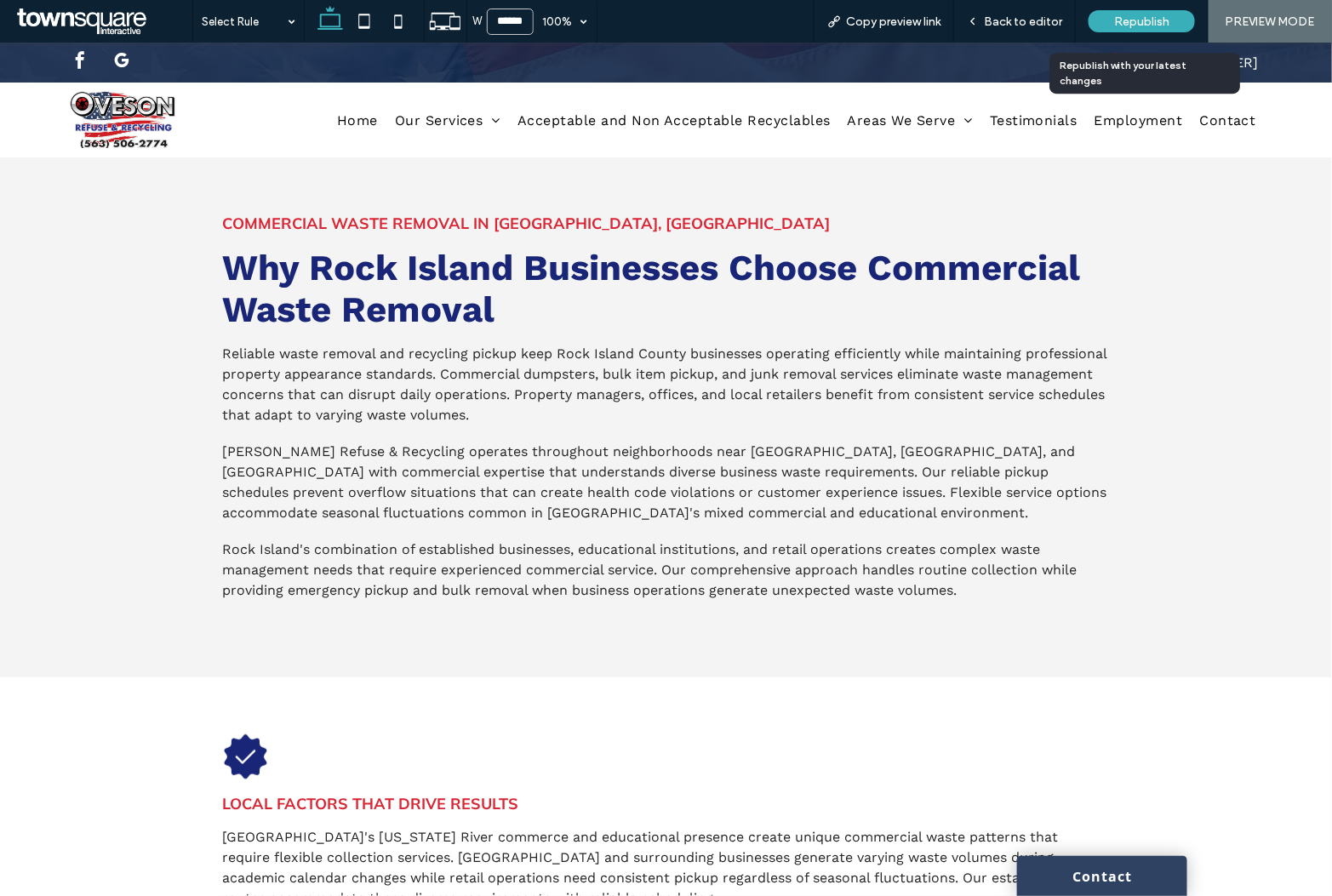
click at [1152, 15] on span "Republish" at bounding box center [1141, 21] width 55 height 14
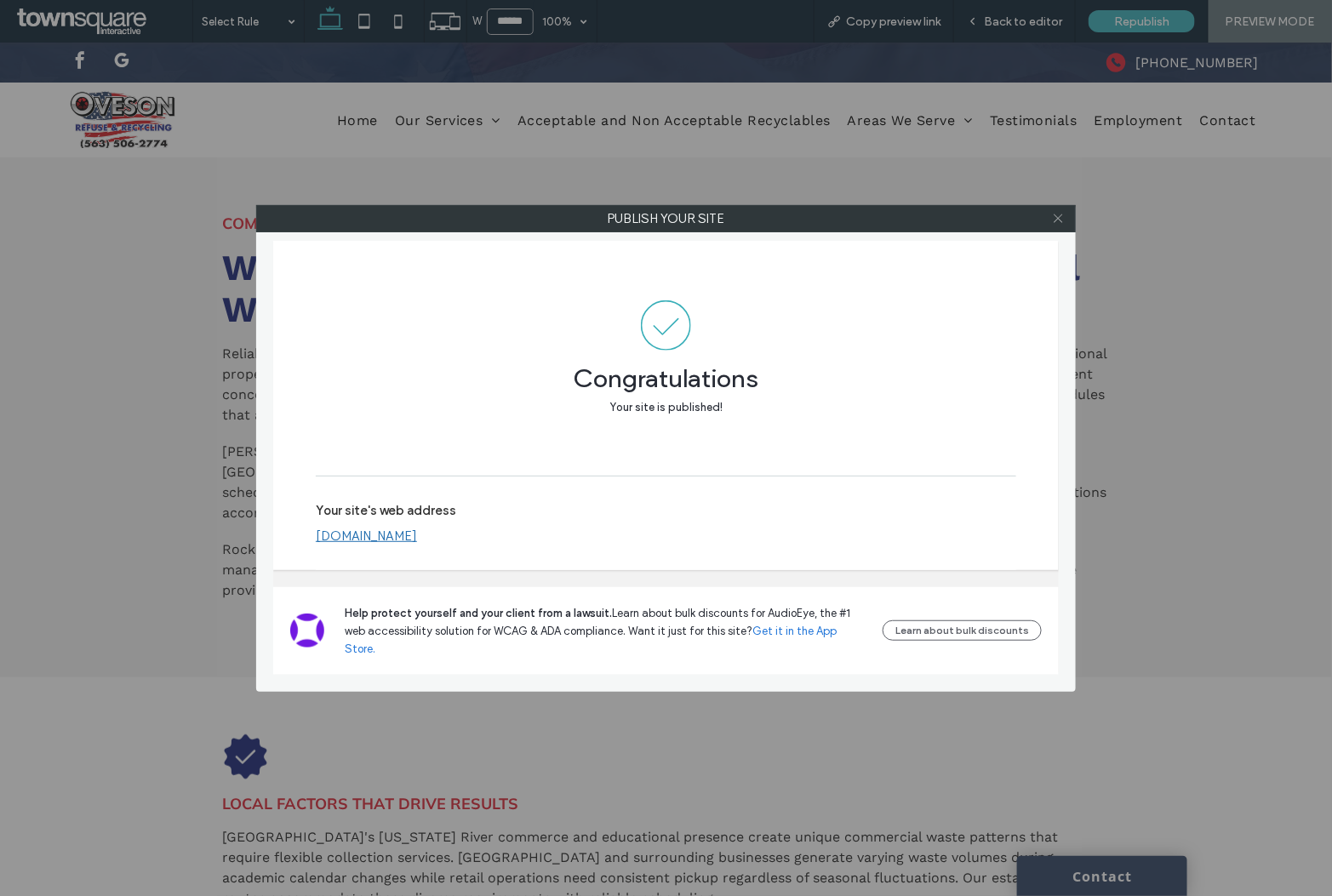
click at [1063, 220] on icon at bounding box center [1057, 218] width 12 height 12
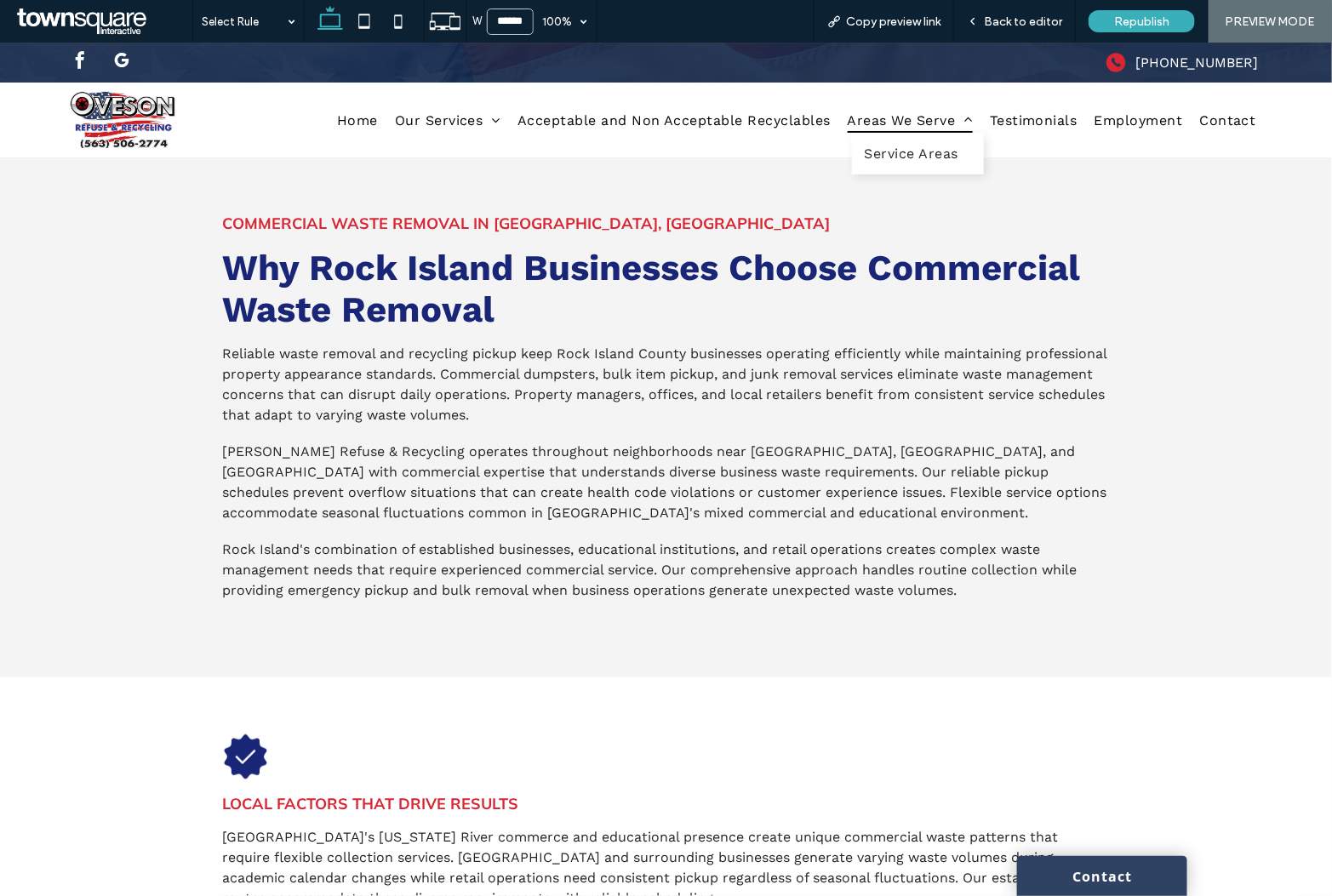
click at [901, 115] on span "Areas We Serve" at bounding box center [910, 119] width 125 height 25
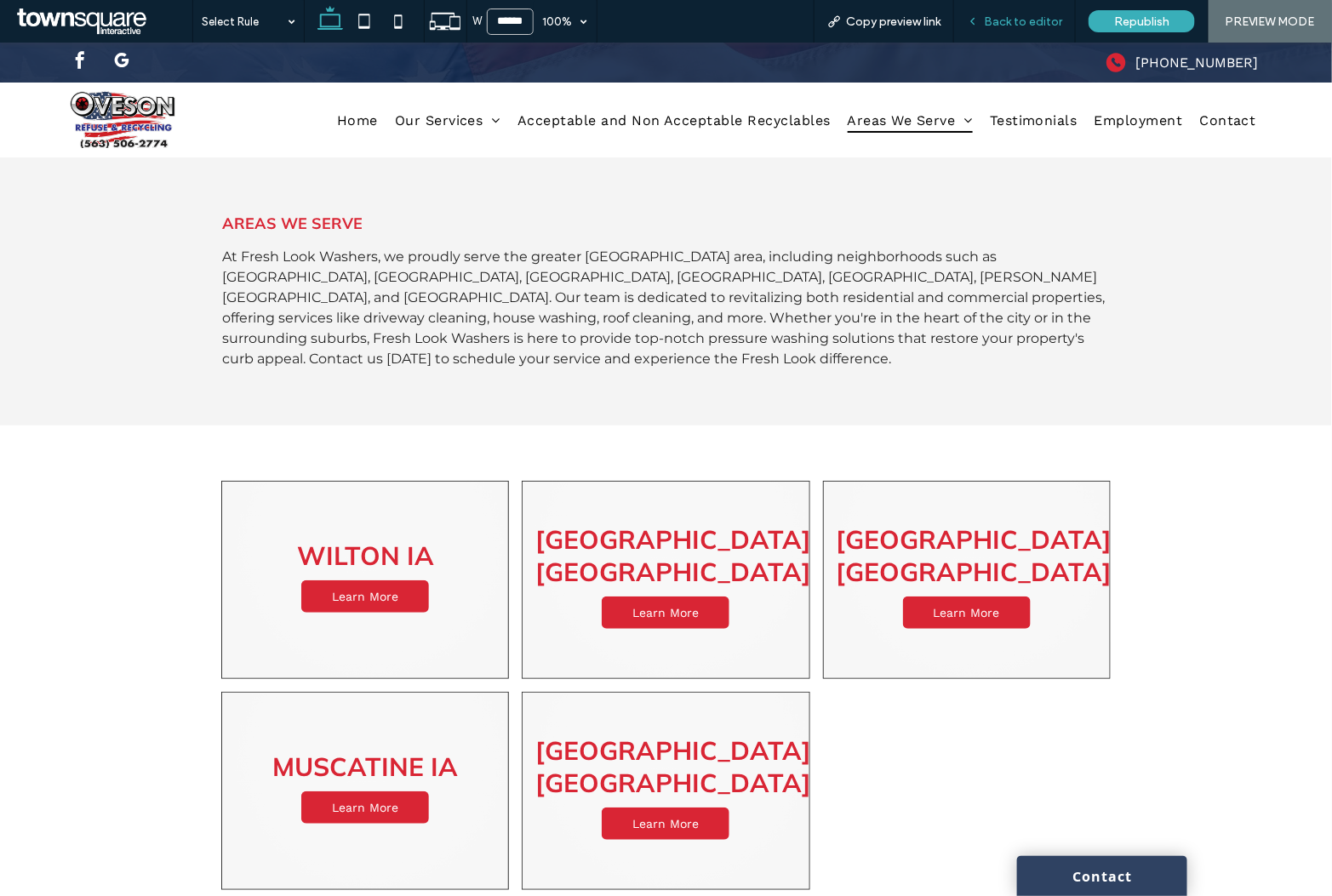
click at [1022, 15] on span "Back to editor" at bounding box center [1022, 21] width 78 height 14
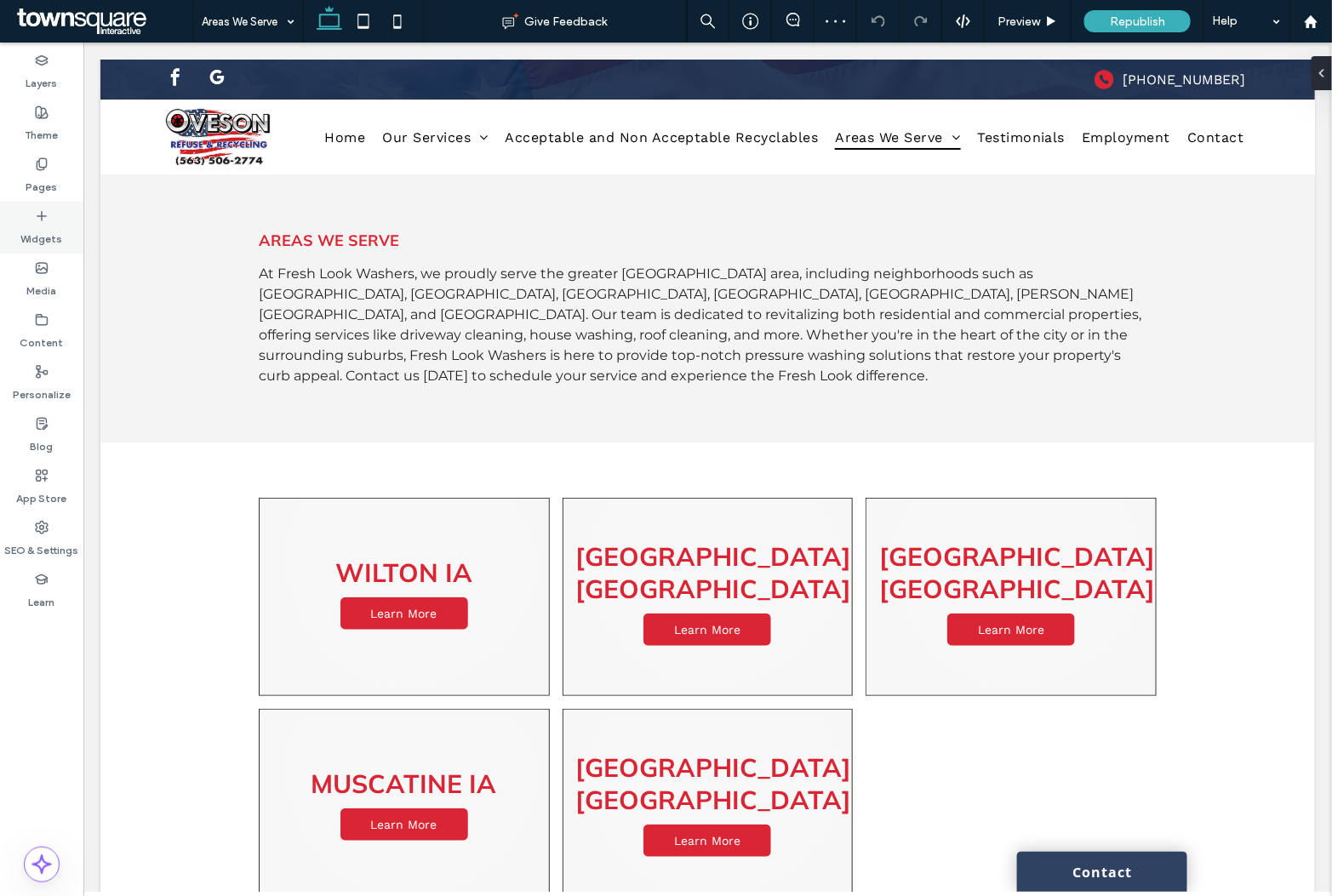
click at [29, 183] on label "Pages" at bounding box center [42, 182] width 31 height 24
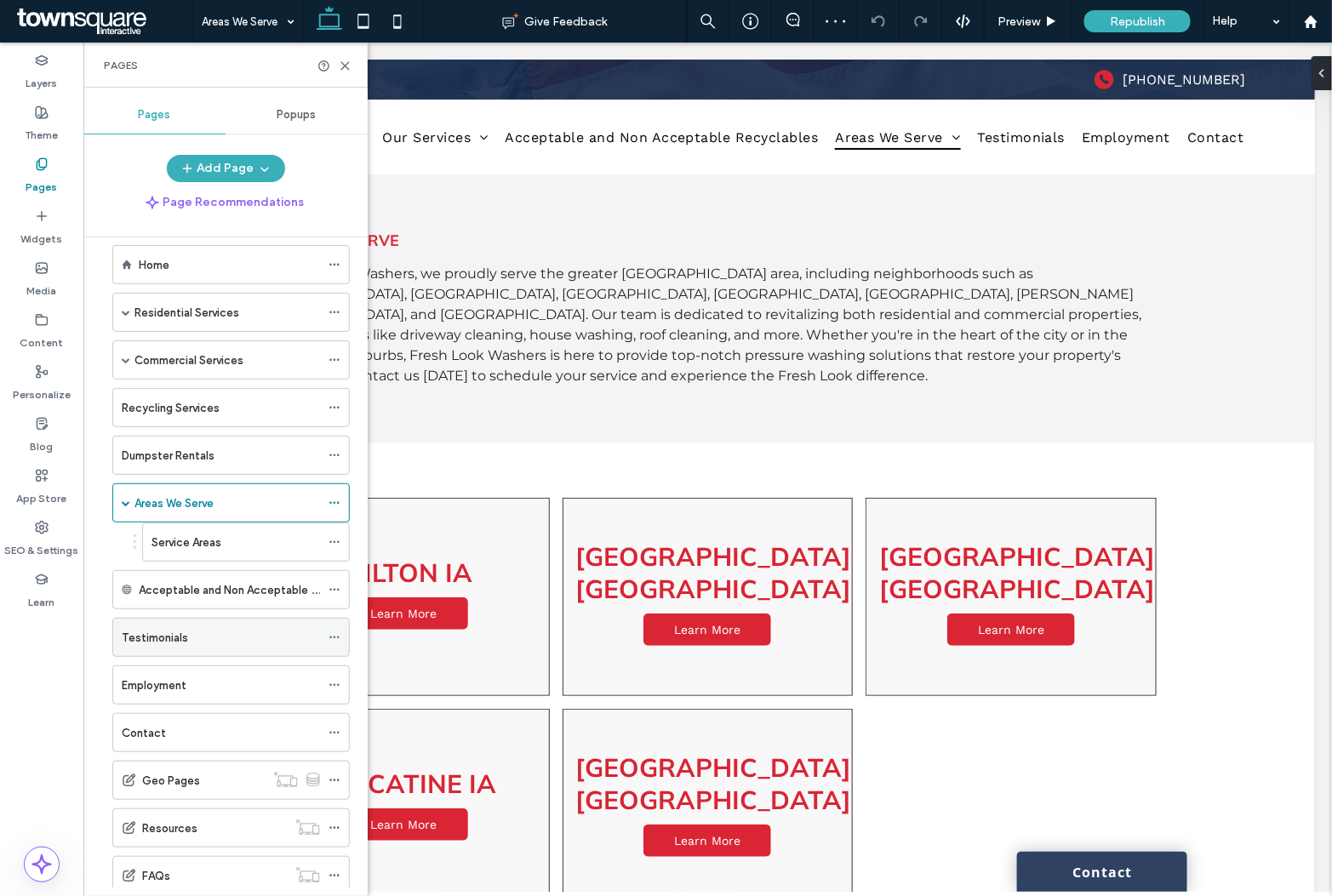
scroll to position [40, 0]
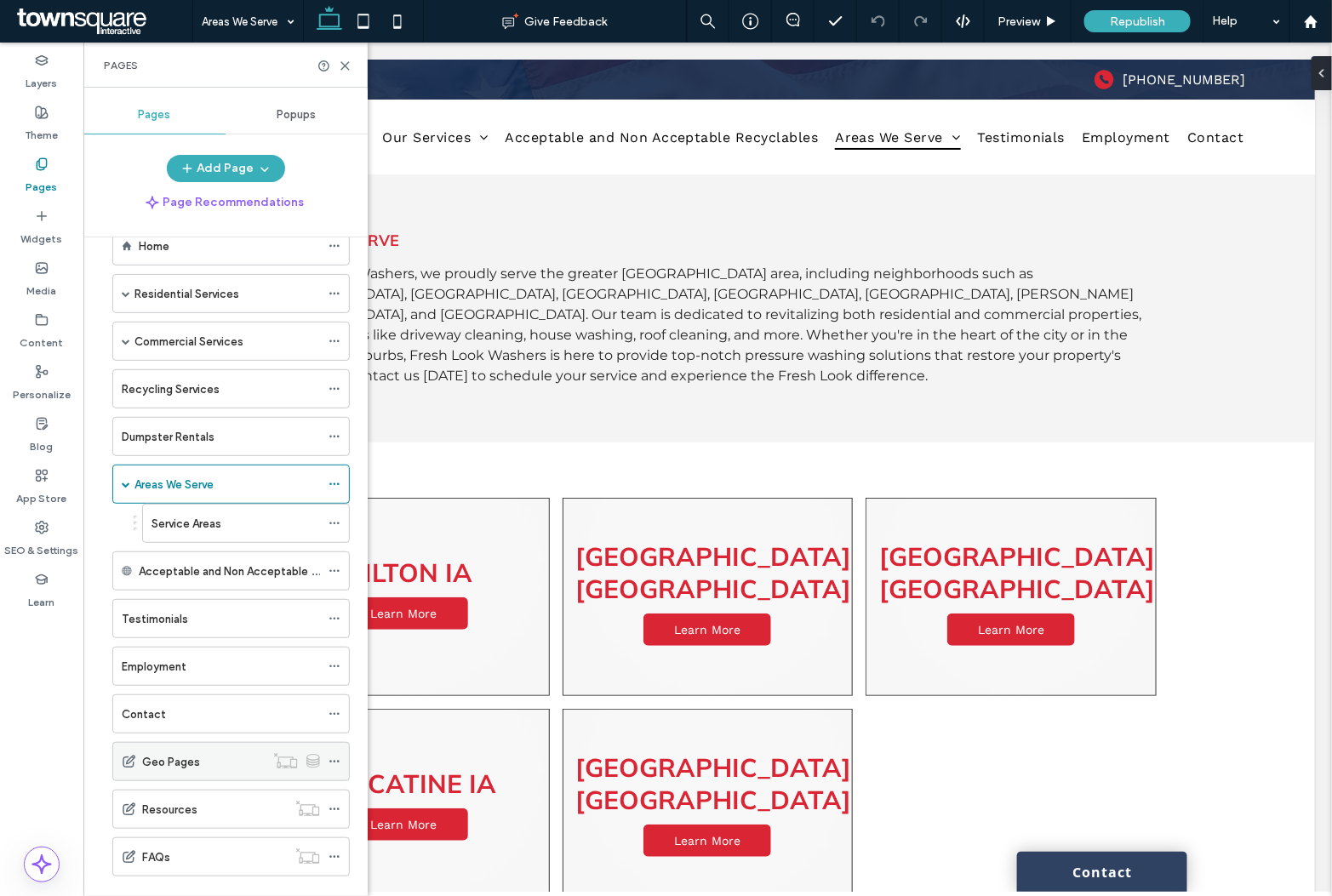
click at [194, 760] on label "Geo Pages" at bounding box center [171, 761] width 58 height 29
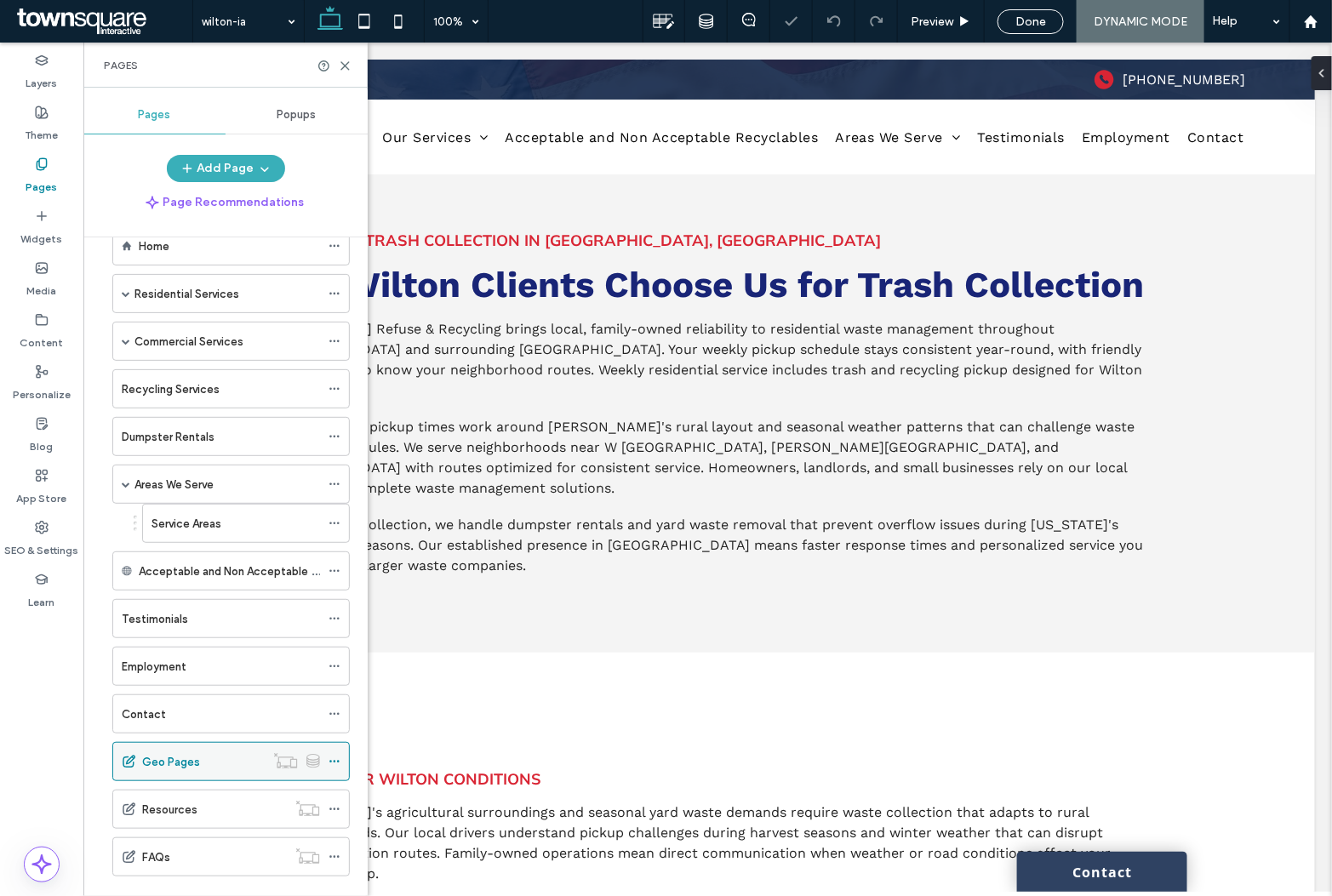
click at [336, 762] on icon at bounding box center [334, 761] width 12 height 12
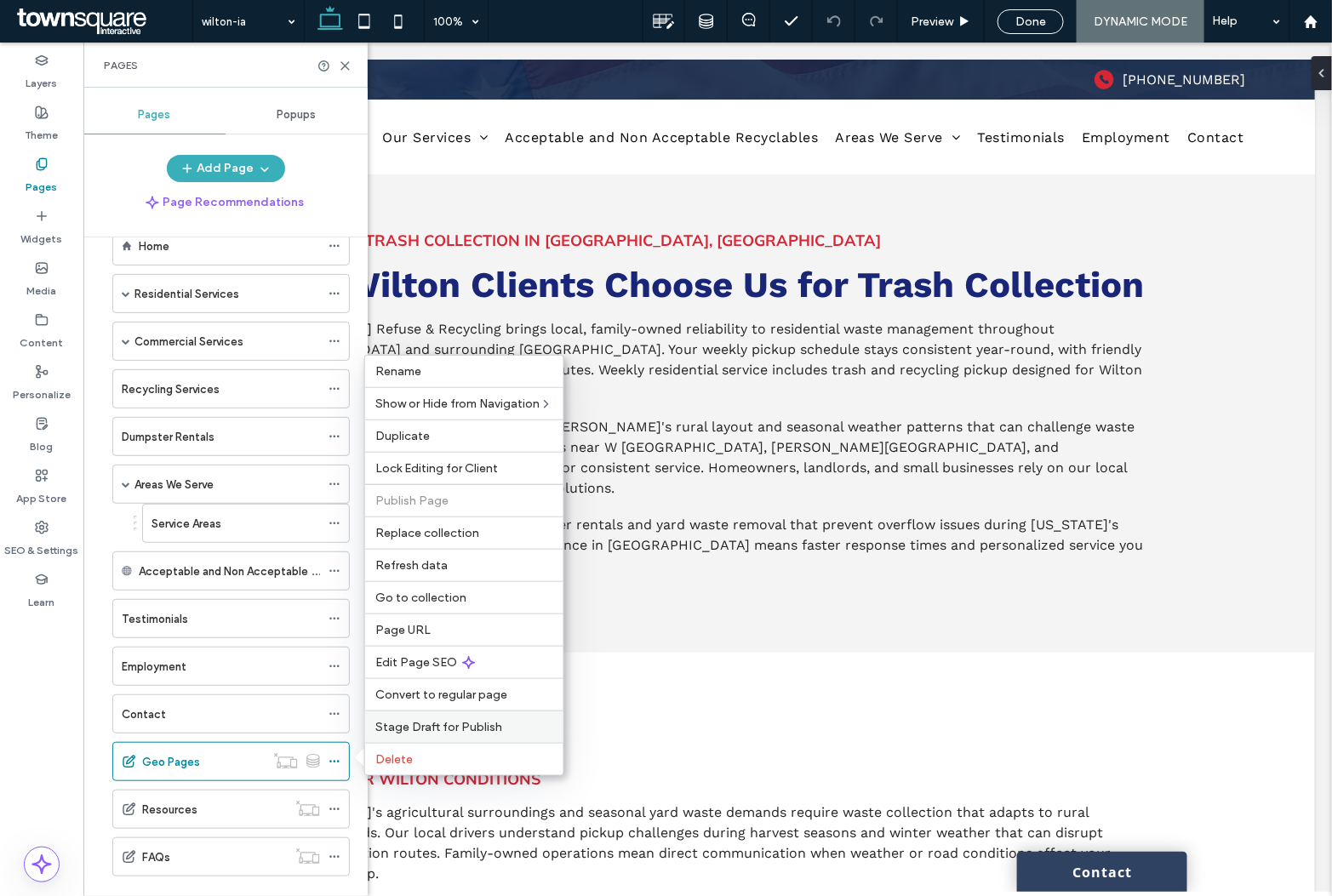
click at [432, 731] on span "Stage Draft for Publish" at bounding box center [438, 727] width 126 height 14
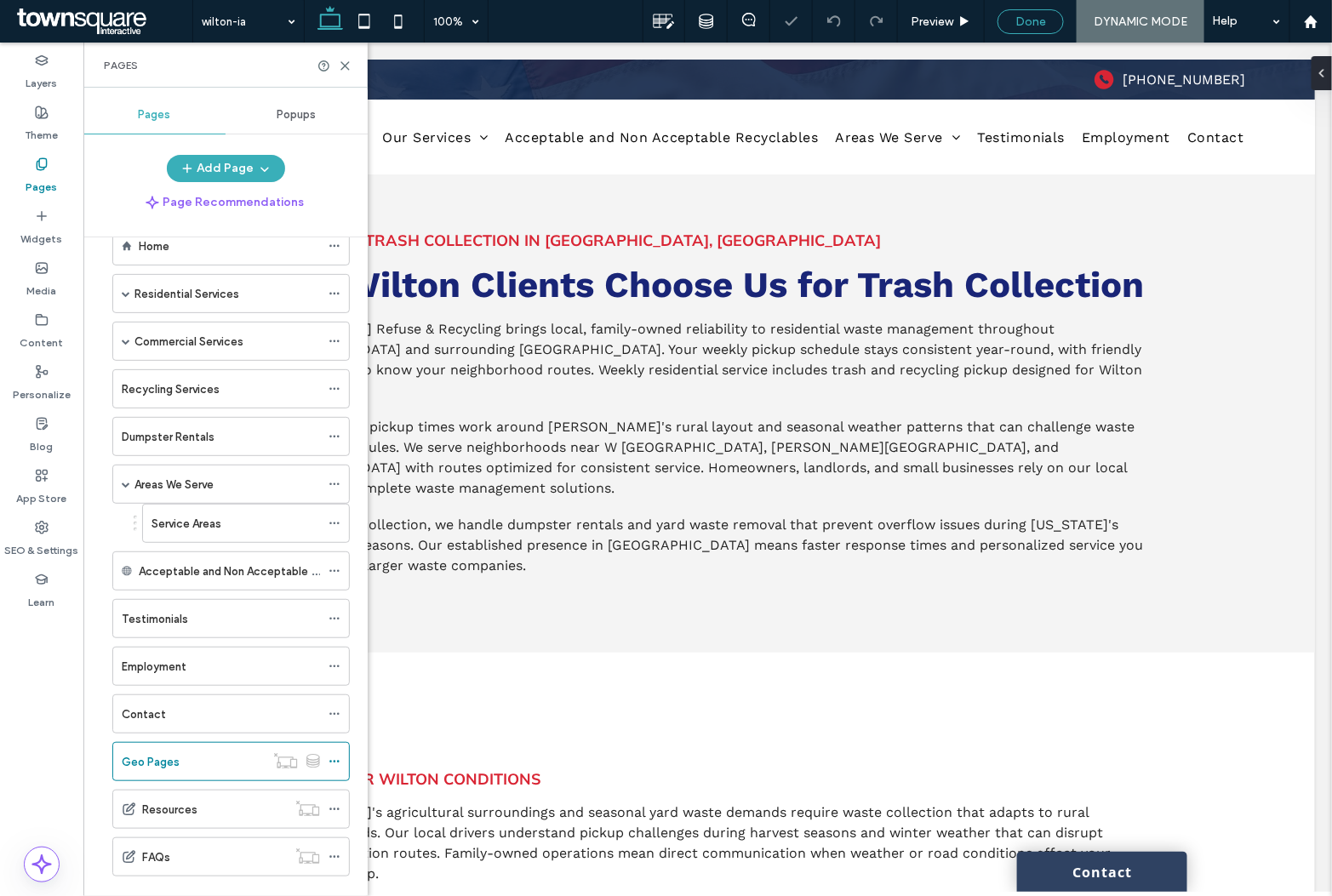
click at [1017, 25] on span "Done" at bounding box center [1031, 21] width 30 height 14
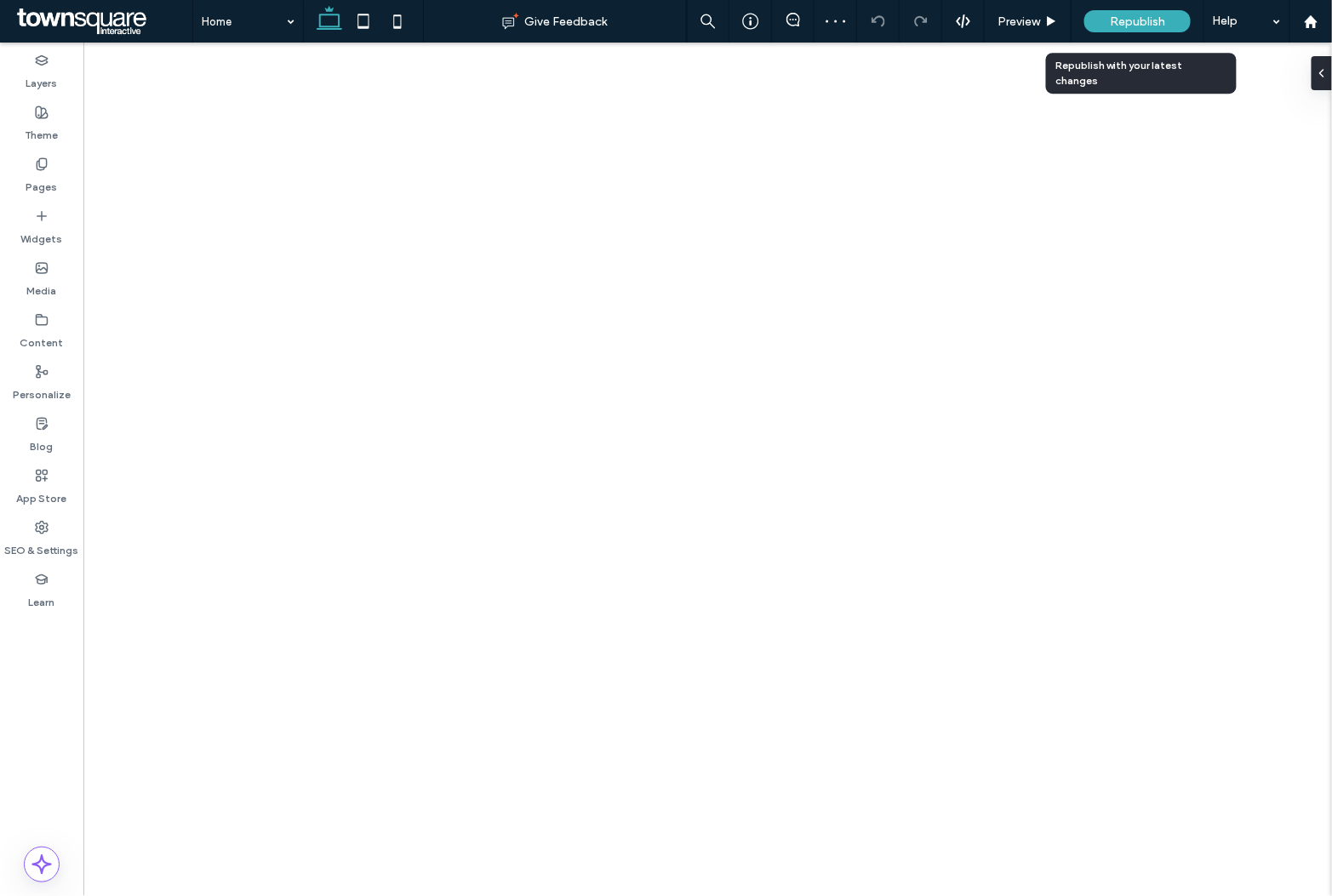
click at [1127, 19] on span "Republish" at bounding box center [1137, 21] width 55 height 14
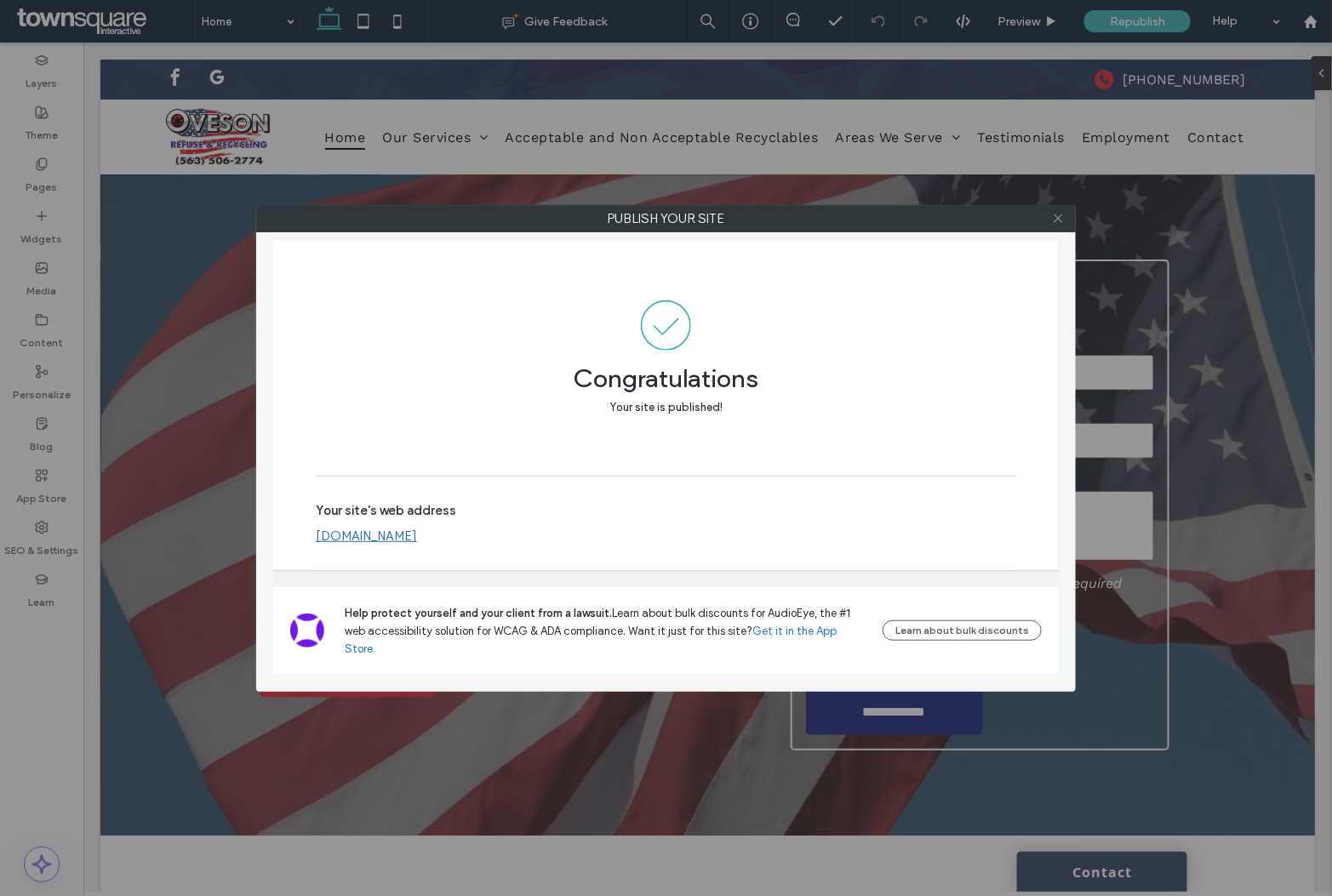
click at [1056, 224] on span at bounding box center [1057, 219] width 12 height 26
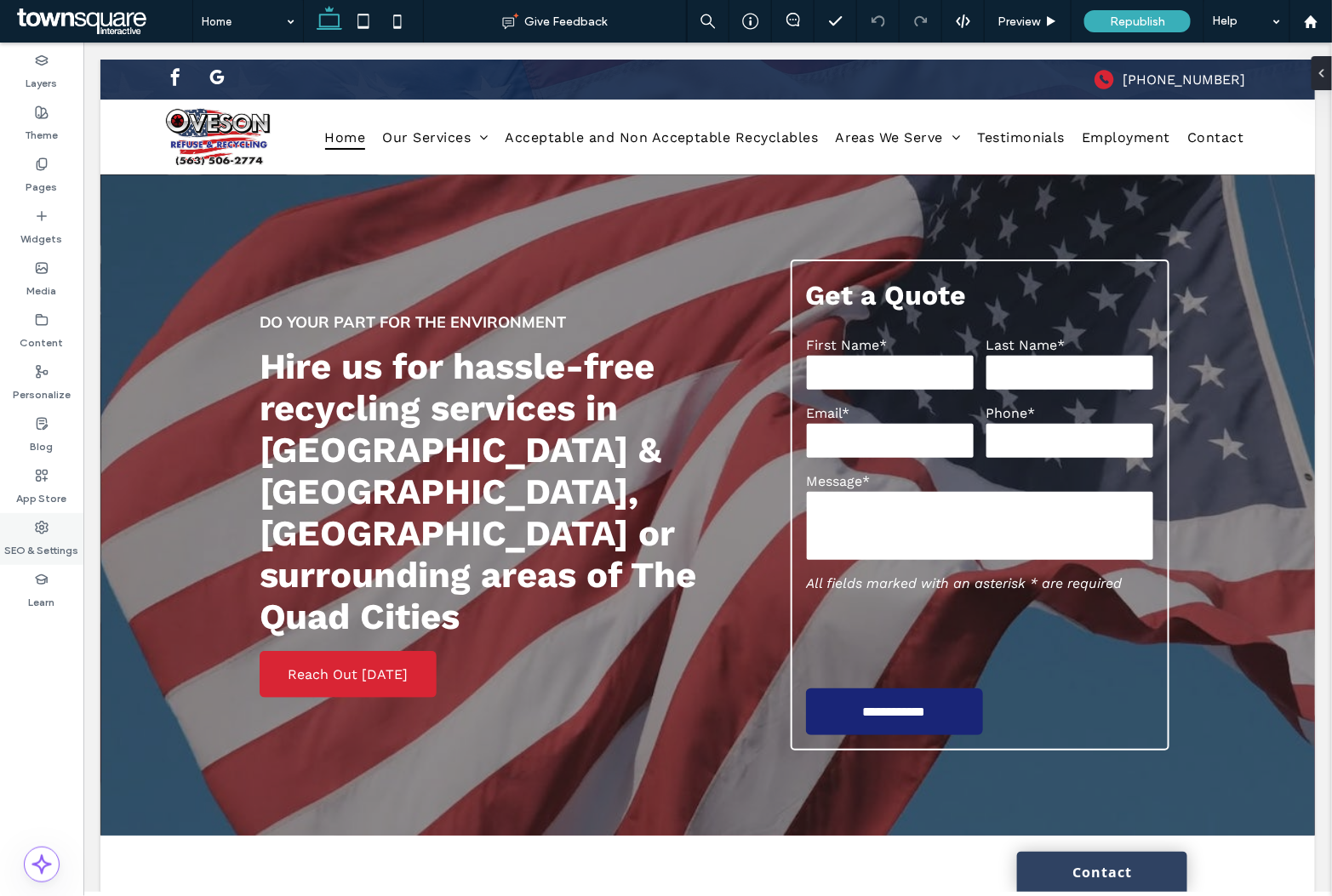
click at [38, 545] on label "SEO & Settings" at bounding box center [42, 545] width 74 height 24
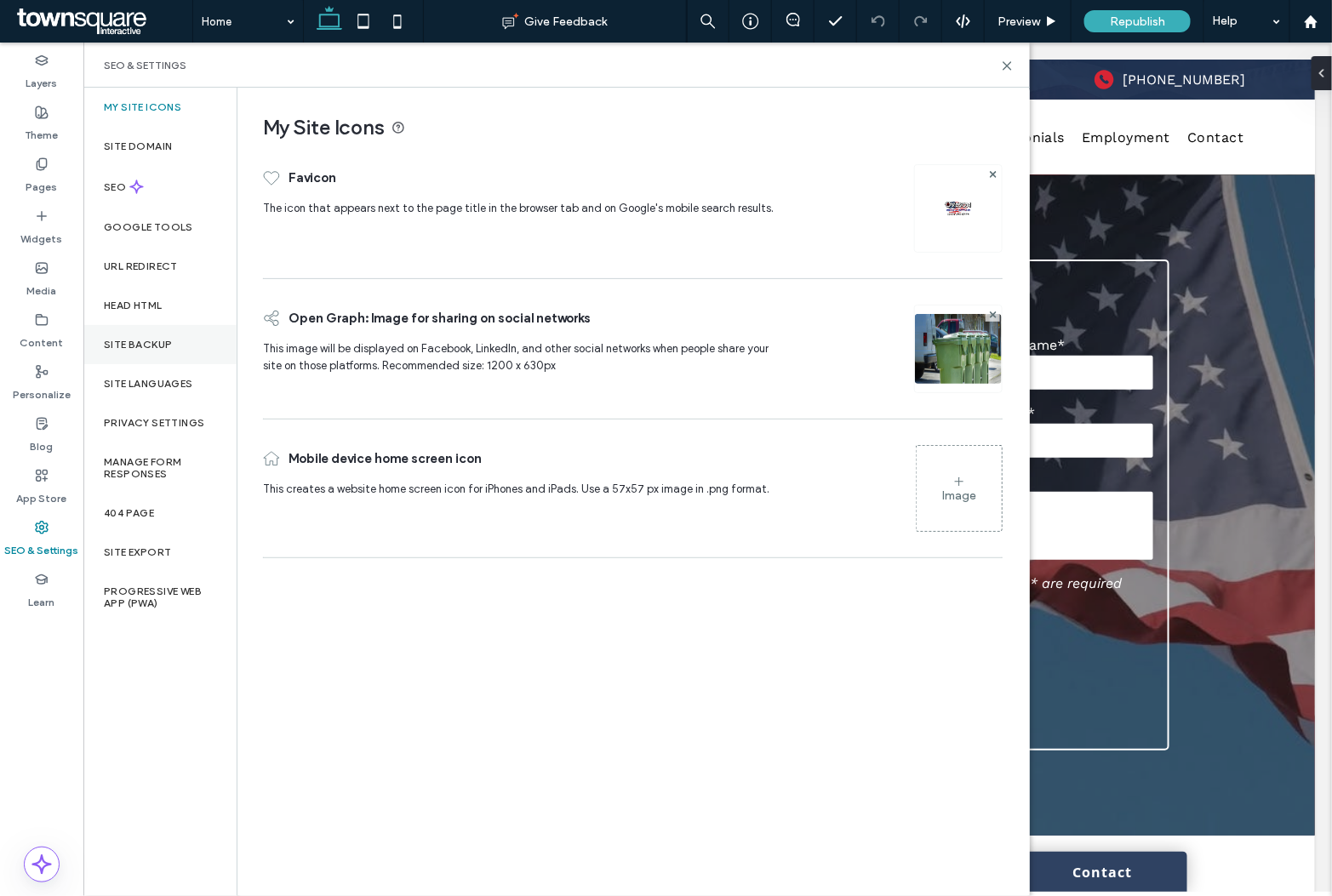
click at [141, 334] on div "Site Backup" at bounding box center [160, 344] width 153 height 39
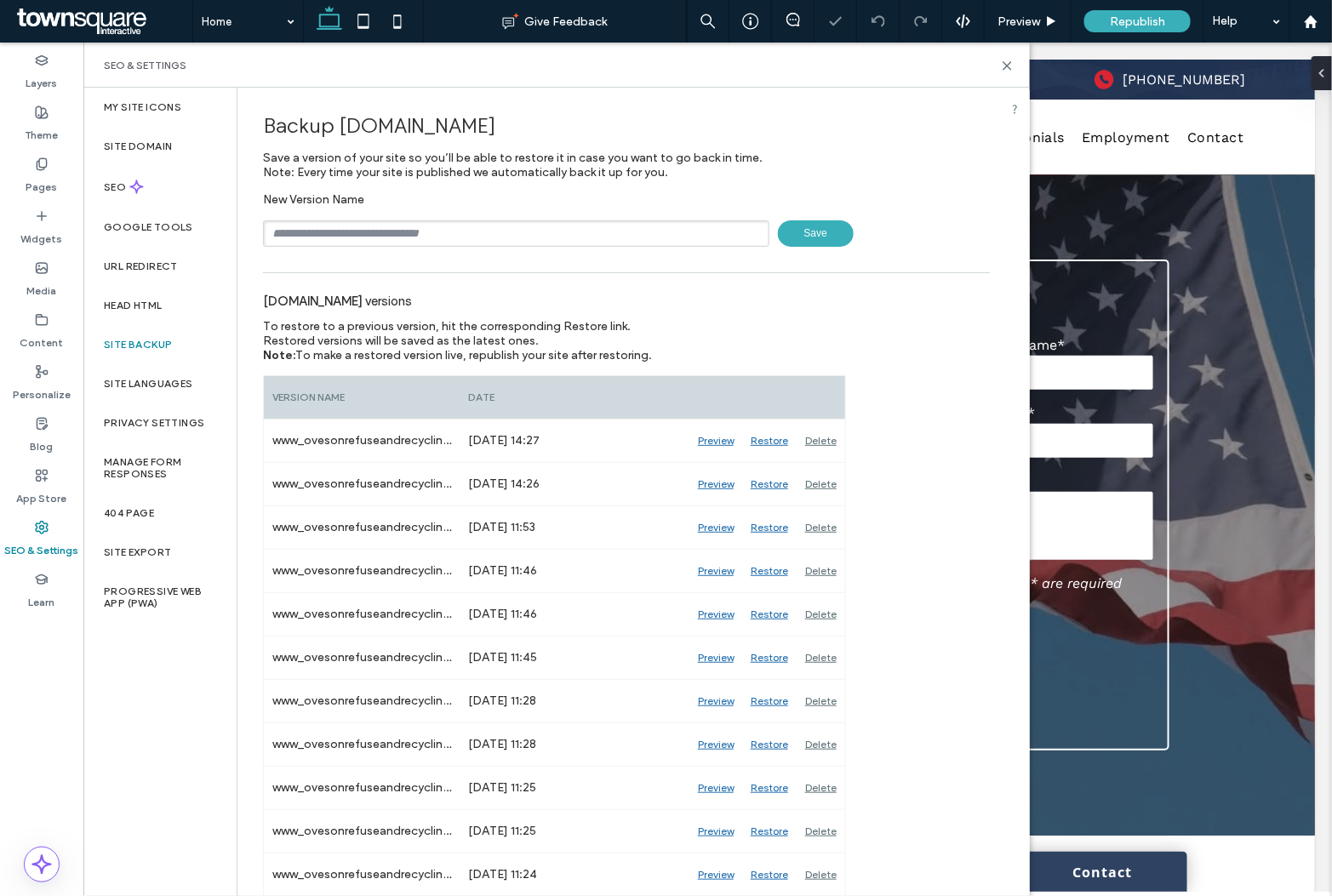
click at [362, 228] on input "text" at bounding box center [516, 234] width 506 height 27
paste input "******"
type input "*********"
click at [815, 222] on span "Save" at bounding box center [816, 234] width 76 height 27
click at [1303, 16] on icon at bounding box center [1310, 21] width 14 height 14
